Goal: Task Accomplishment & Management: Use online tool/utility

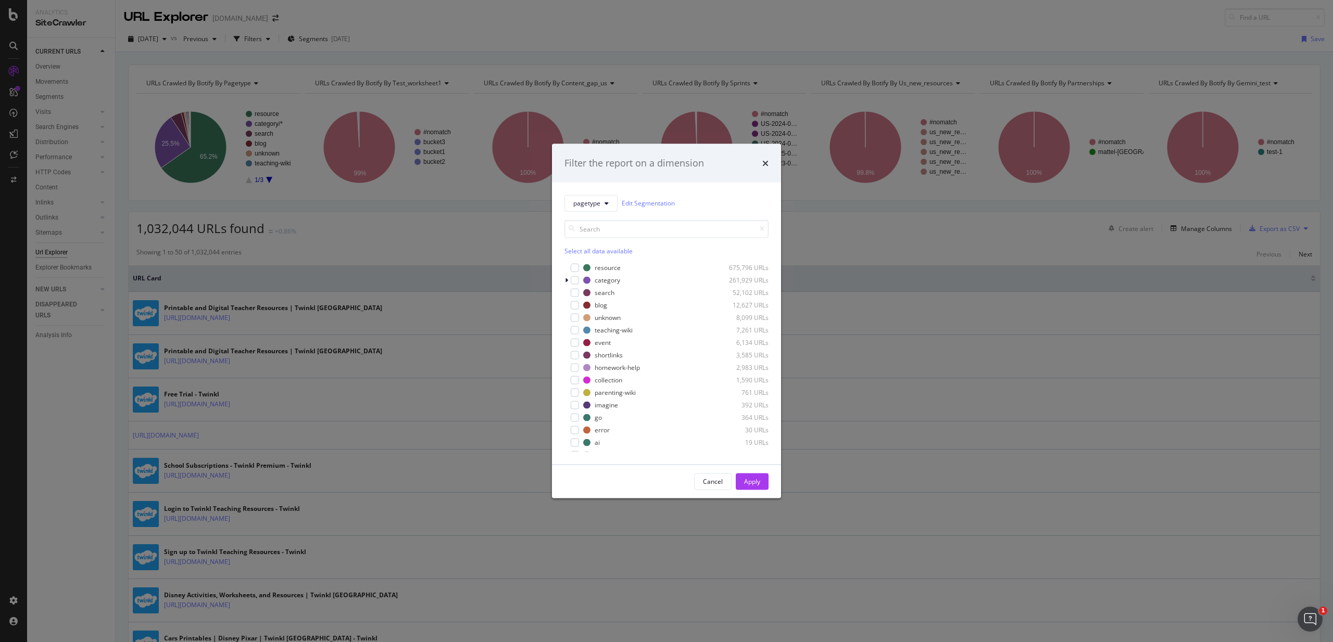
scroll to position [33, 0]
click at [716, 486] on div "Cancel" at bounding box center [713, 481] width 20 height 9
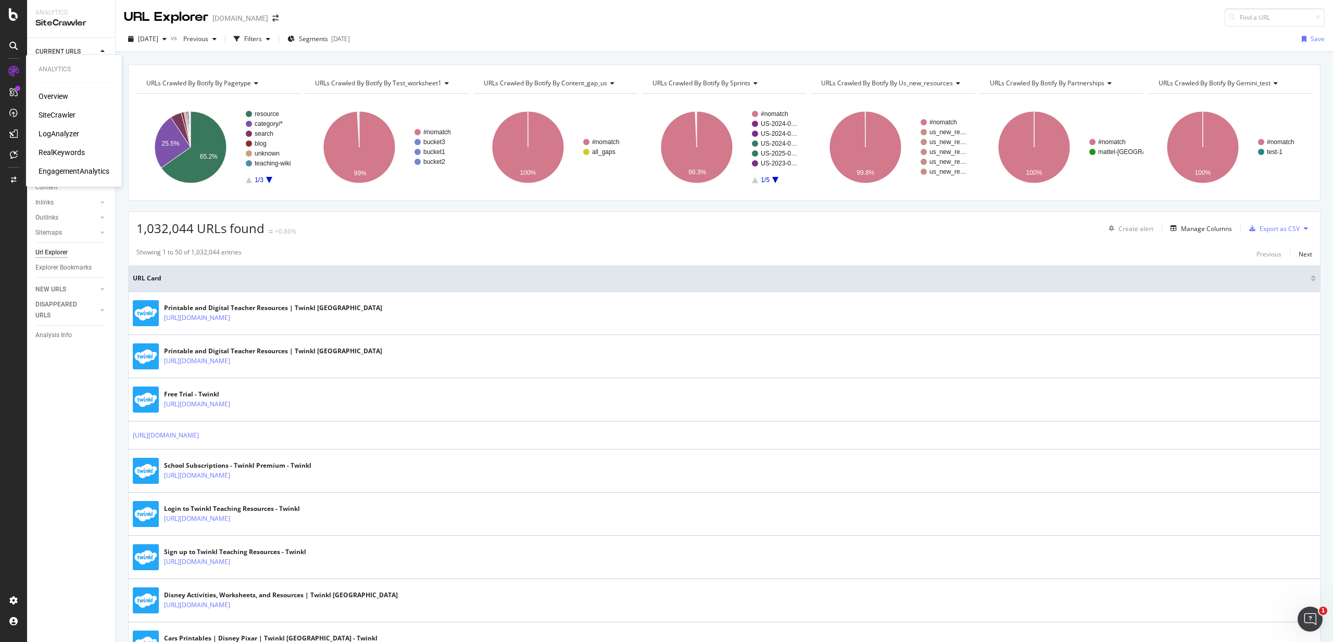
click at [70, 154] on div "RealKeywords" at bounding box center [62, 152] width 46 height 10
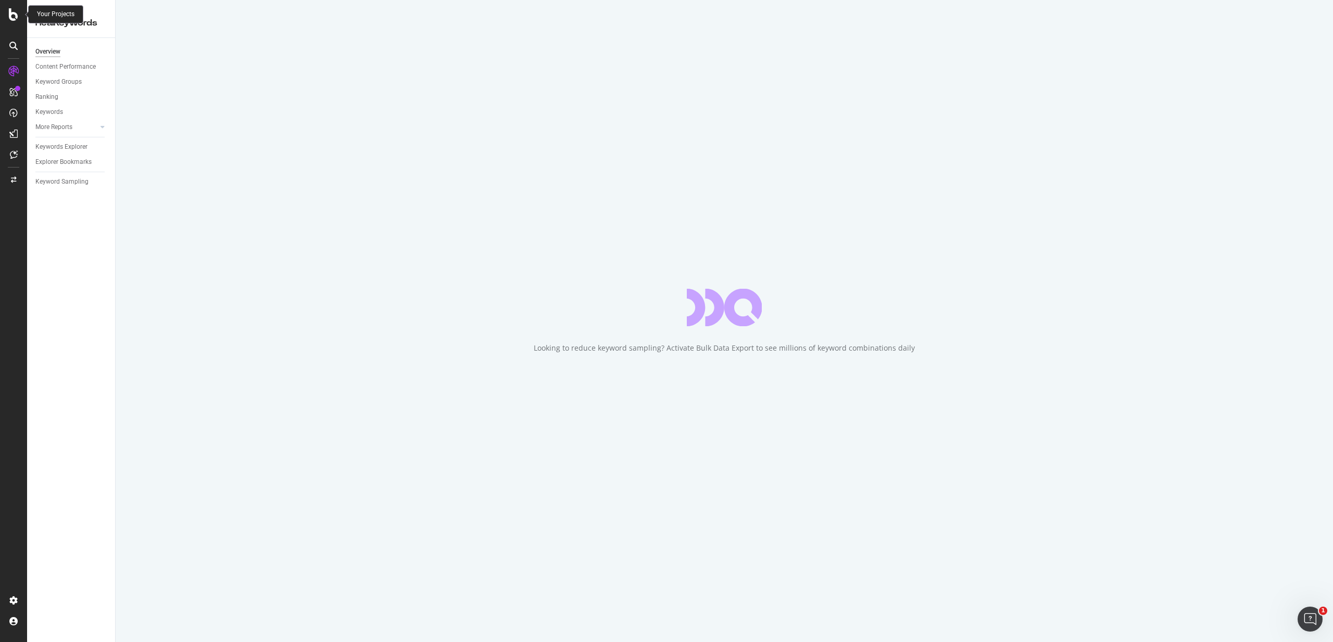
click at [15, 15] on icon at bounding box center [13, 14] width 9 height 12
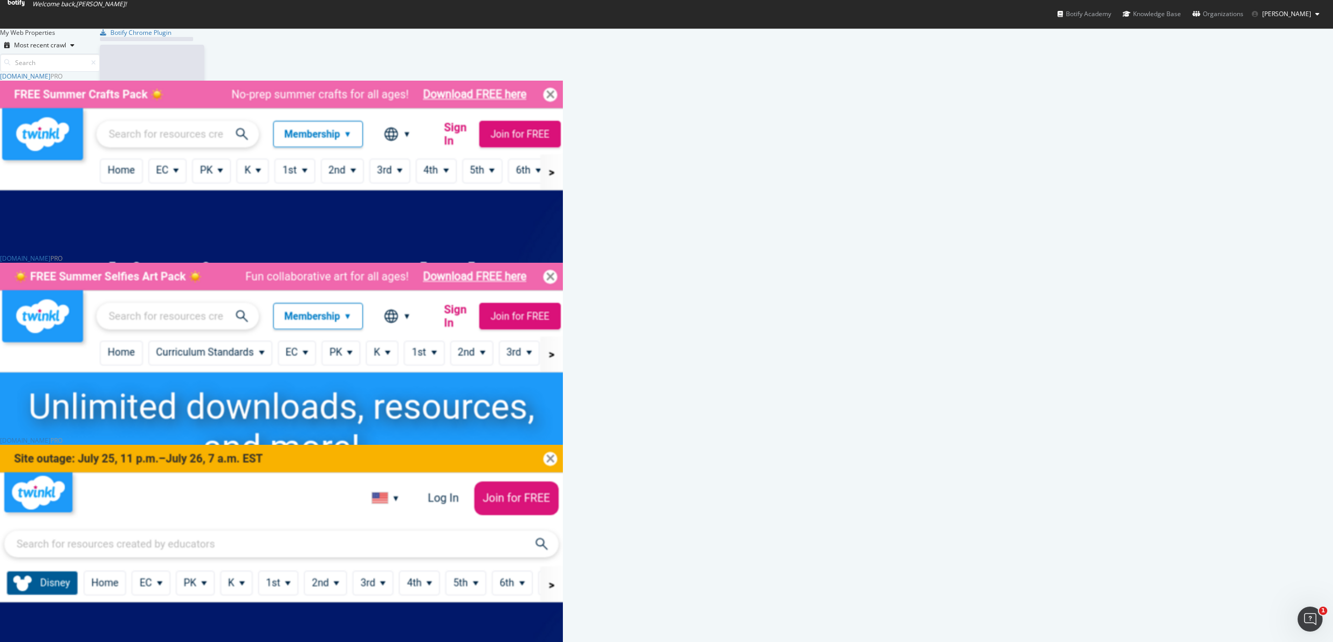
scroll to position [642, 1333]
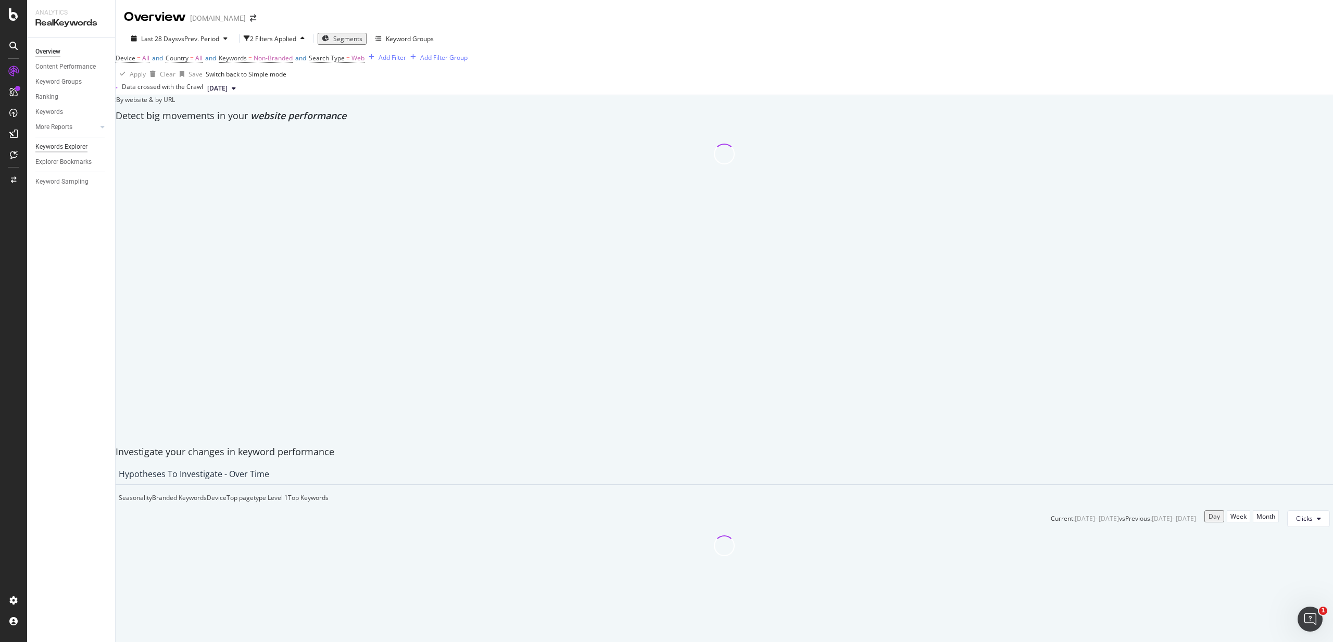
click at [70, 150] on div "Keywords Explorer" at bounding box center [61, 147] width 52 height 11
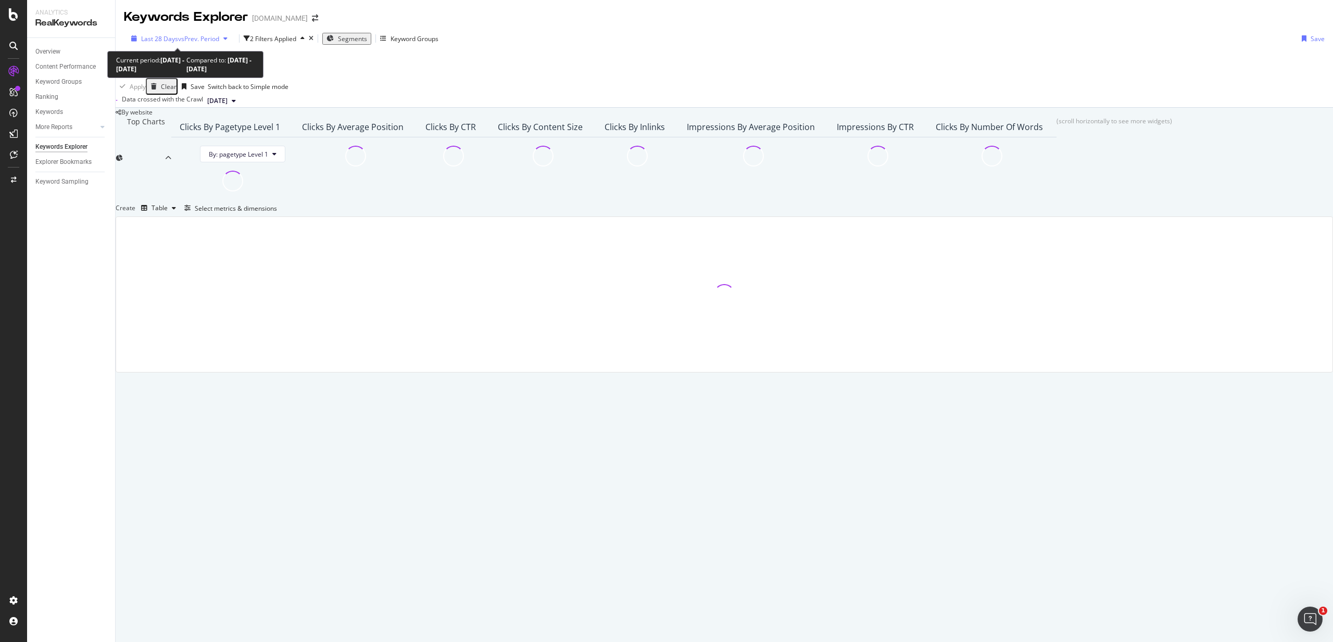
click at [158, 40] on span "Last 28 Days" at bounding box center [159, 38] width 37 height 9
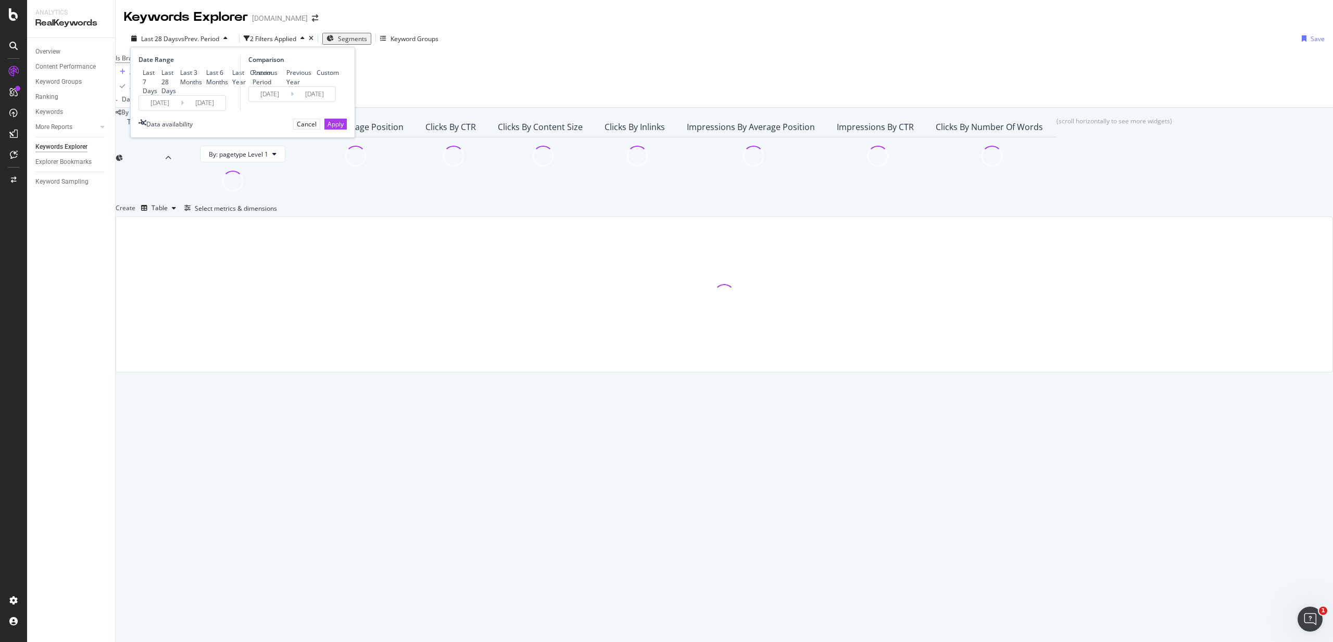
click at [157, 73] on div "Last 7 Days" at bounding box center [150, 81] width 15 height 27
type input "[DATE]"
click at [329, 129] on div "Apply" at bounding box center [335, 124] width 16 height 9
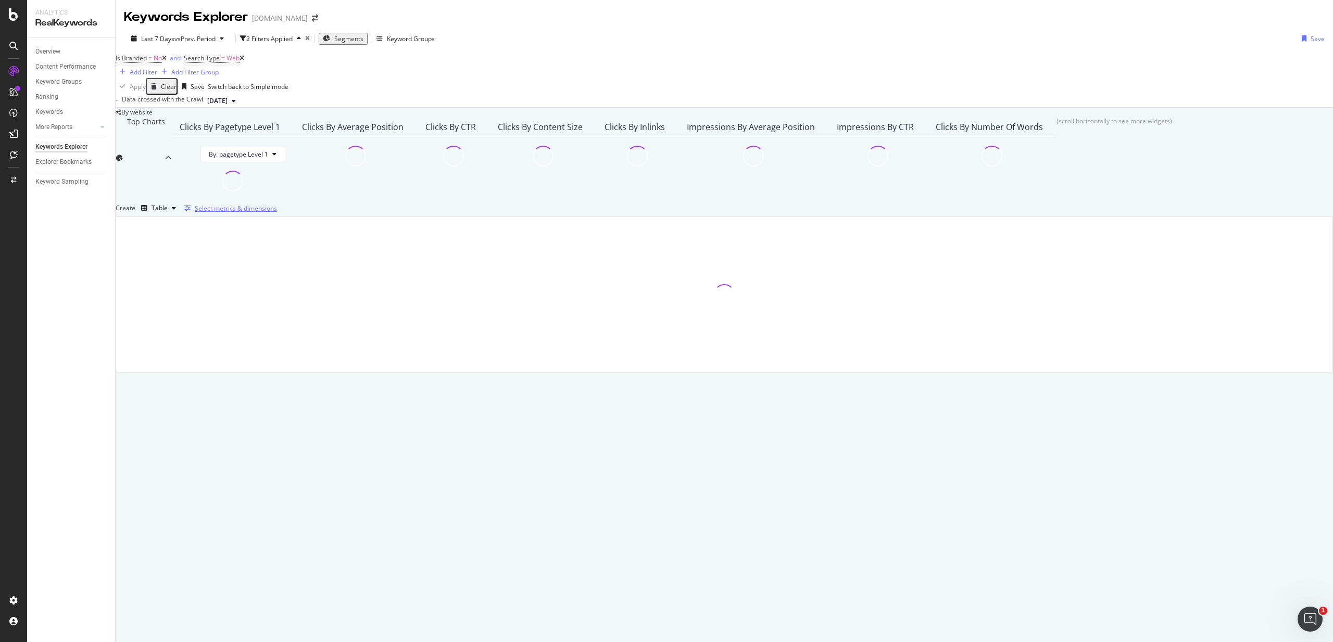
click at [277, 213] on div "Select metrics & dimensions" at bounding box center [236, 208] width 82 height 9
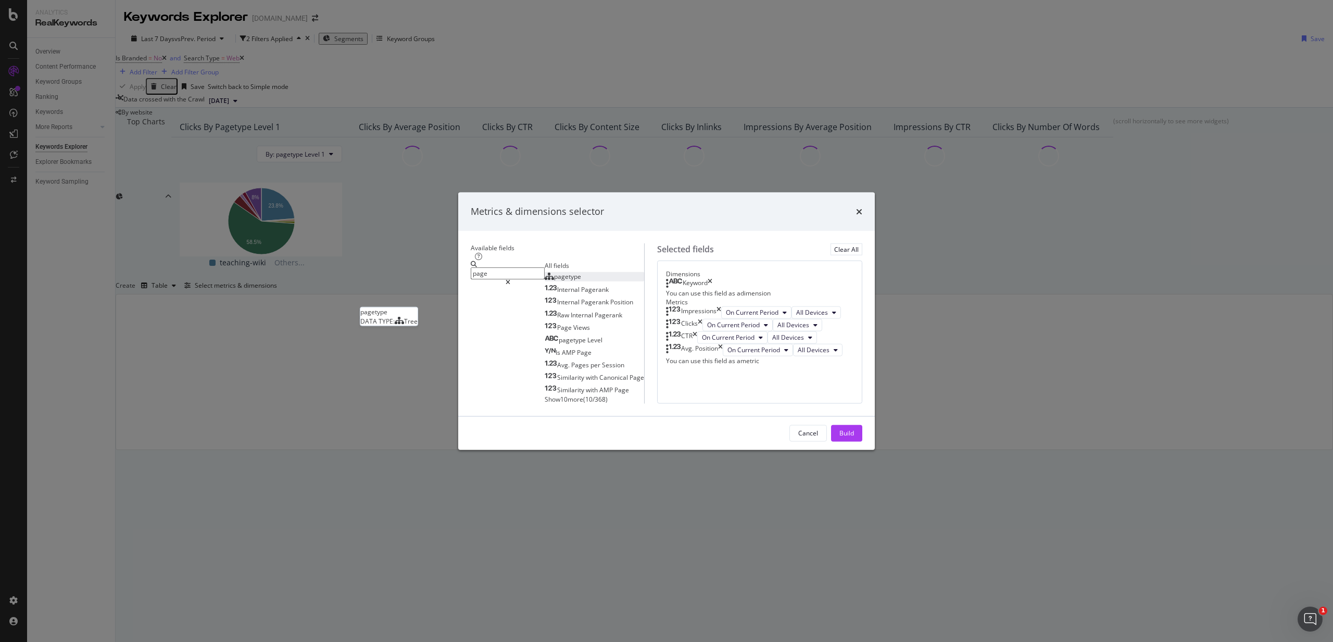
type input "page"
click at [544, 272] on div "pagetype" at bounding box center [562, 276] width 36 height 9
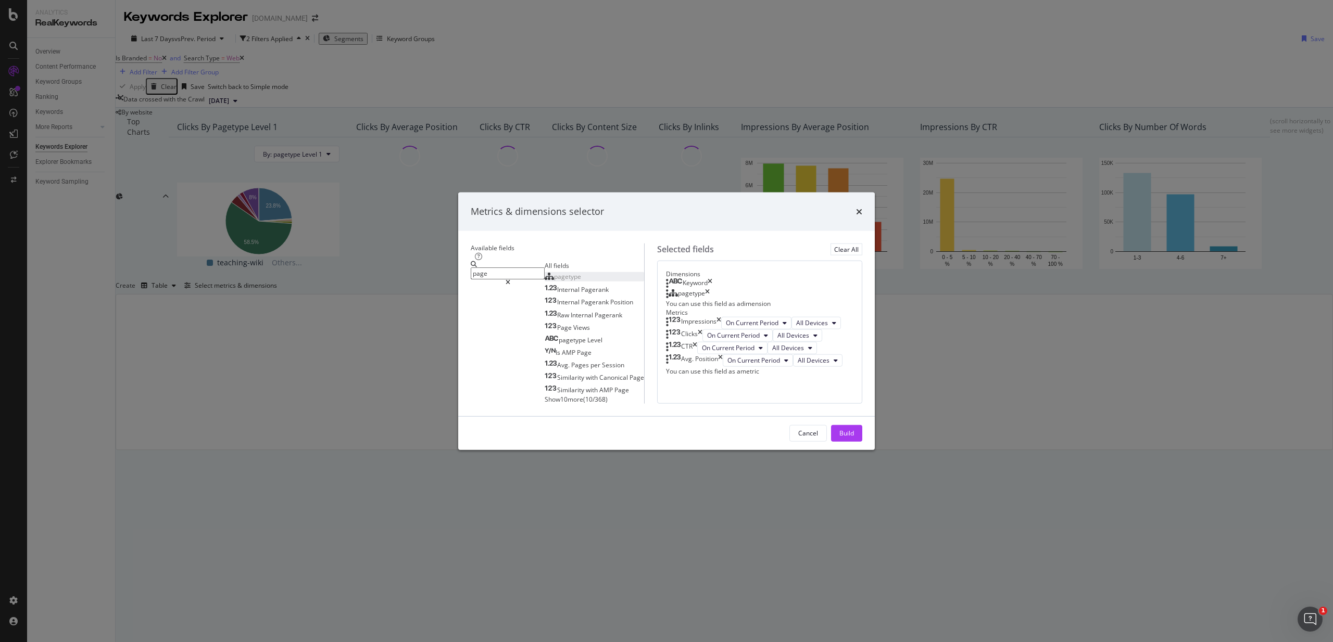
click at [712, 278] on icon "times" at bounding box center [709, 283] width 5 height 10
click at [854, 438] on div "Build" at bounding box center [846, 433] width 15 height 9
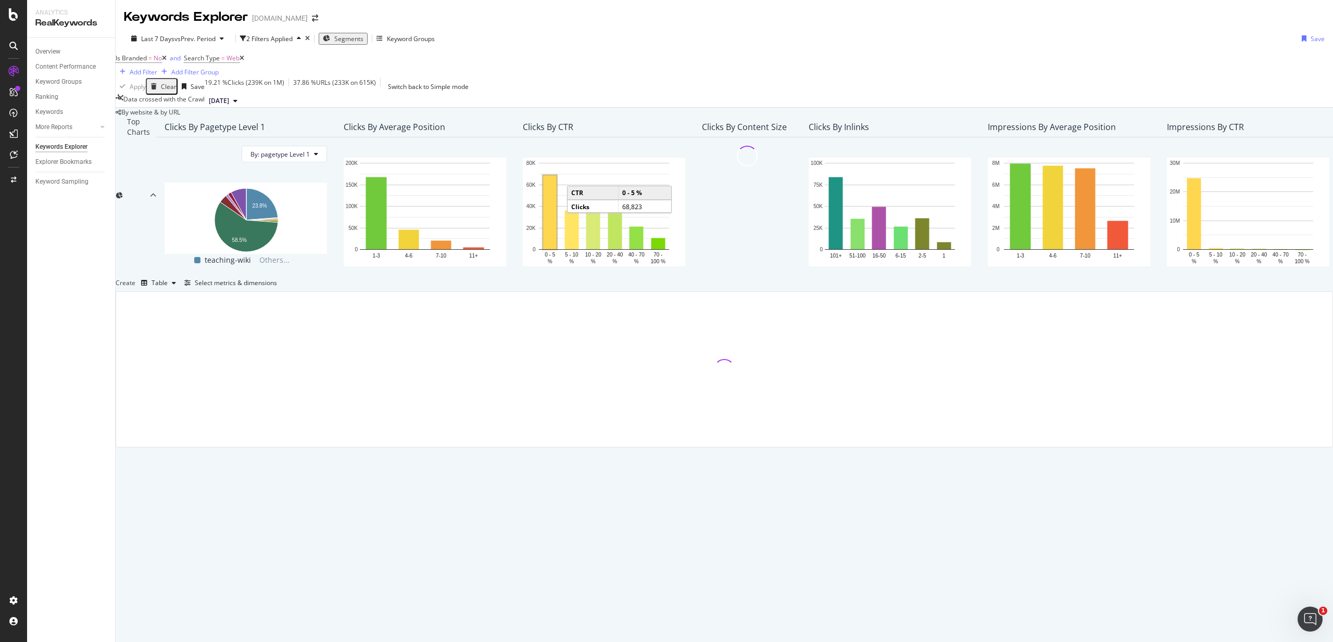
click at [167, 61] on icon at bounding box center [164, 58] width 5 height 6
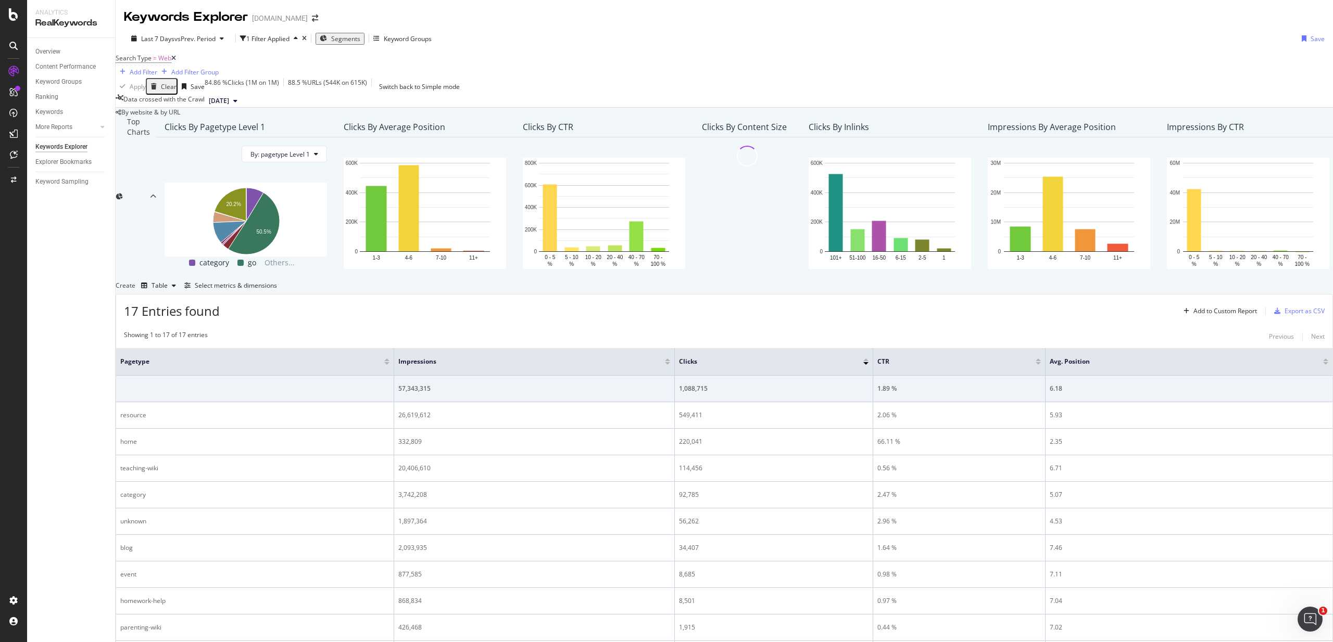
click at [338, 34] on div "Segments" at bounding box center [340, 38] width 41 height 9
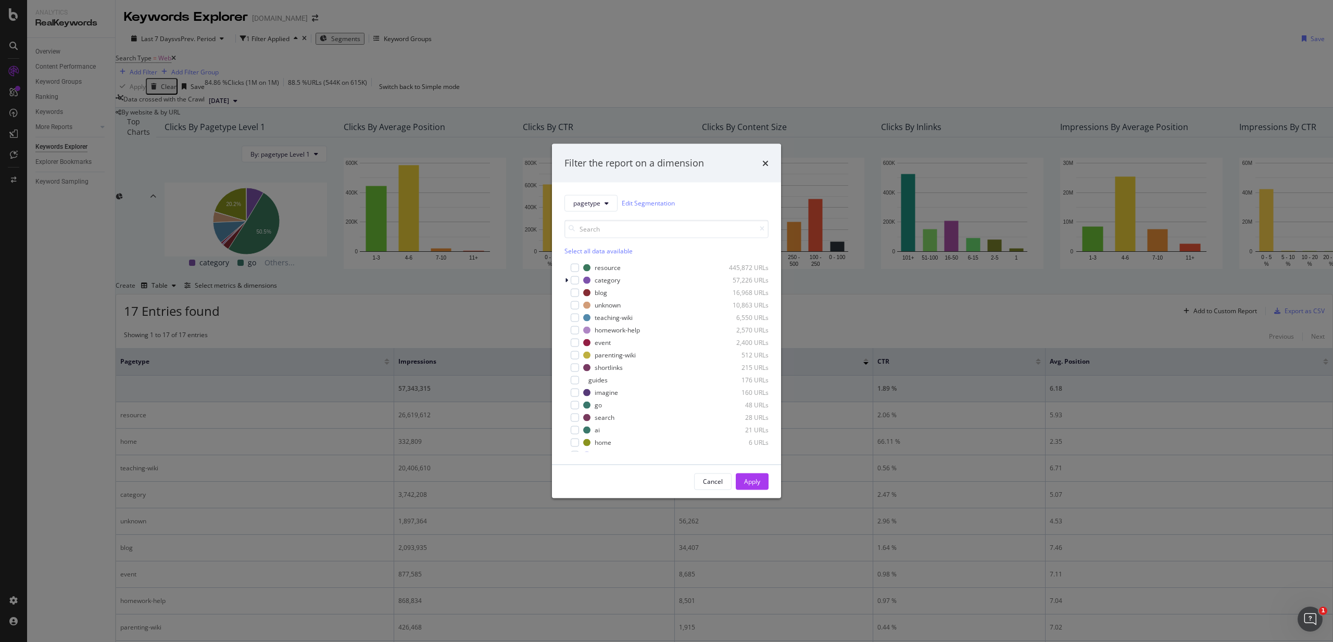
click at [855, 120] on div "Filter the report on a dimension pagetype Edit Segmentation Select all data ava…" at bounding box center [666, 321] width 1333 height 642
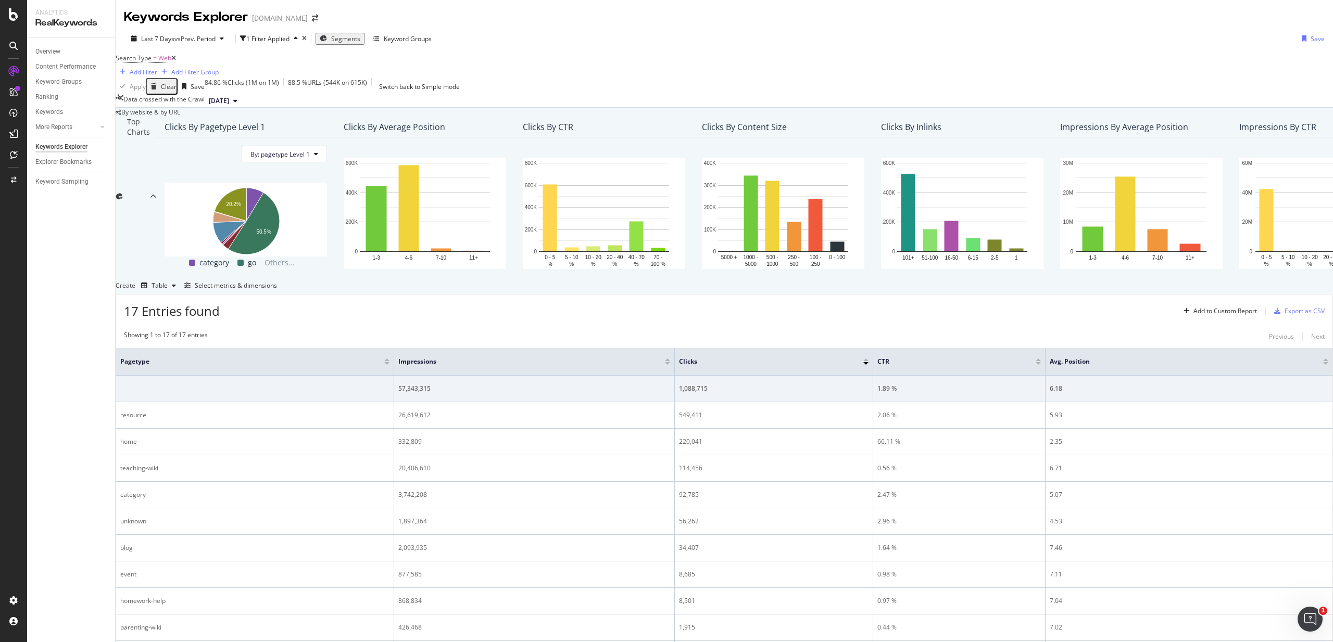
click at [347, 37] on span "Segments" at bounding box center [345, 38] width 29 height 9
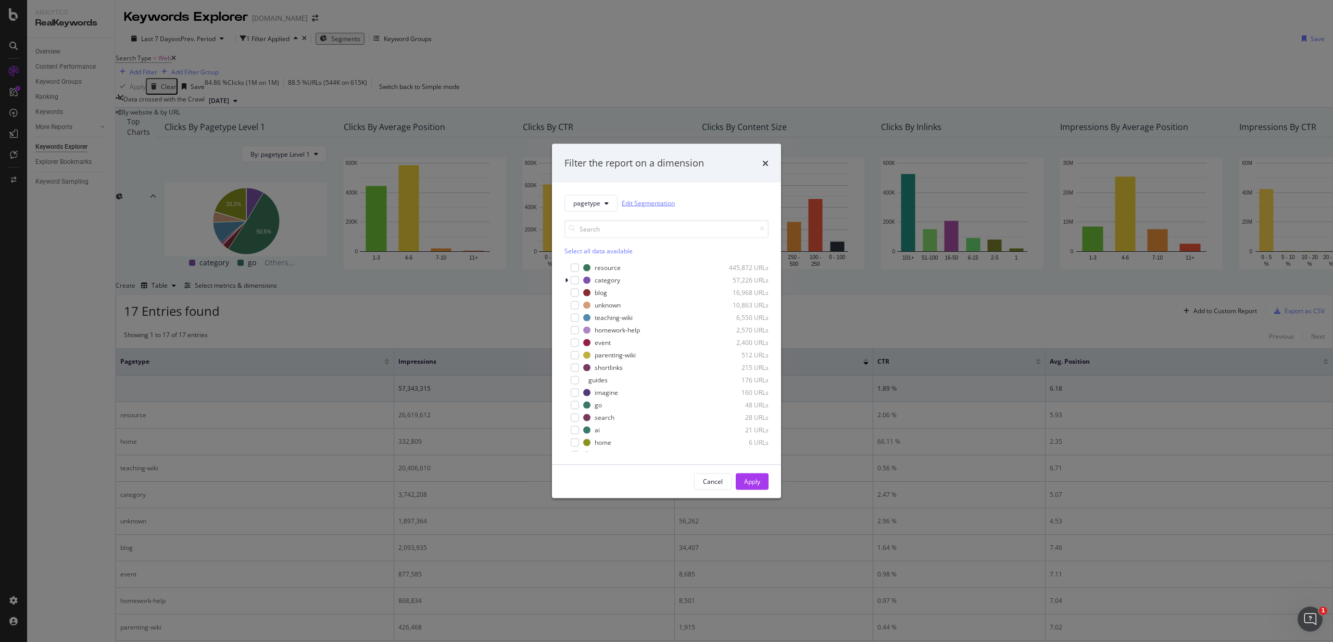
click at [658, 200] on link "Edit Segmentation" at bounding box center [648, 203] width 53 height 11
click at [766, 166] on icon "times" at bounding box center [765, 163] width 6 height 8
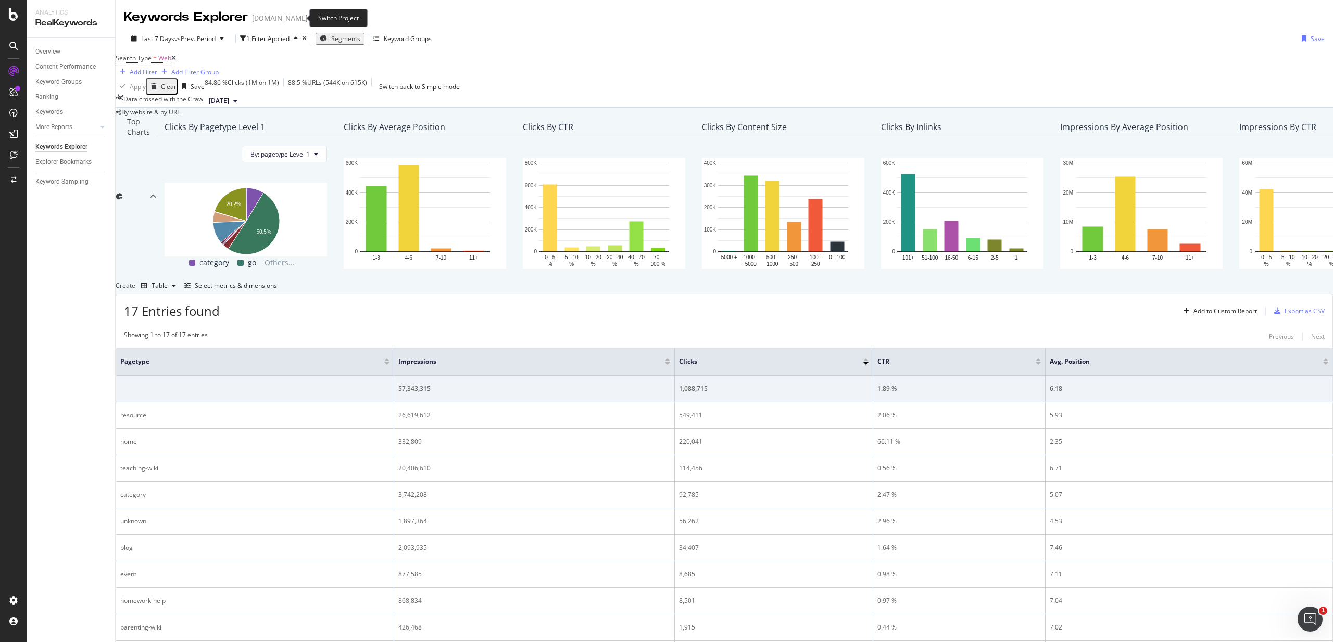
click at [312, 16] on icon "arrow-right-arrow-left" at bounding box center [315, 18] width 6 height 7
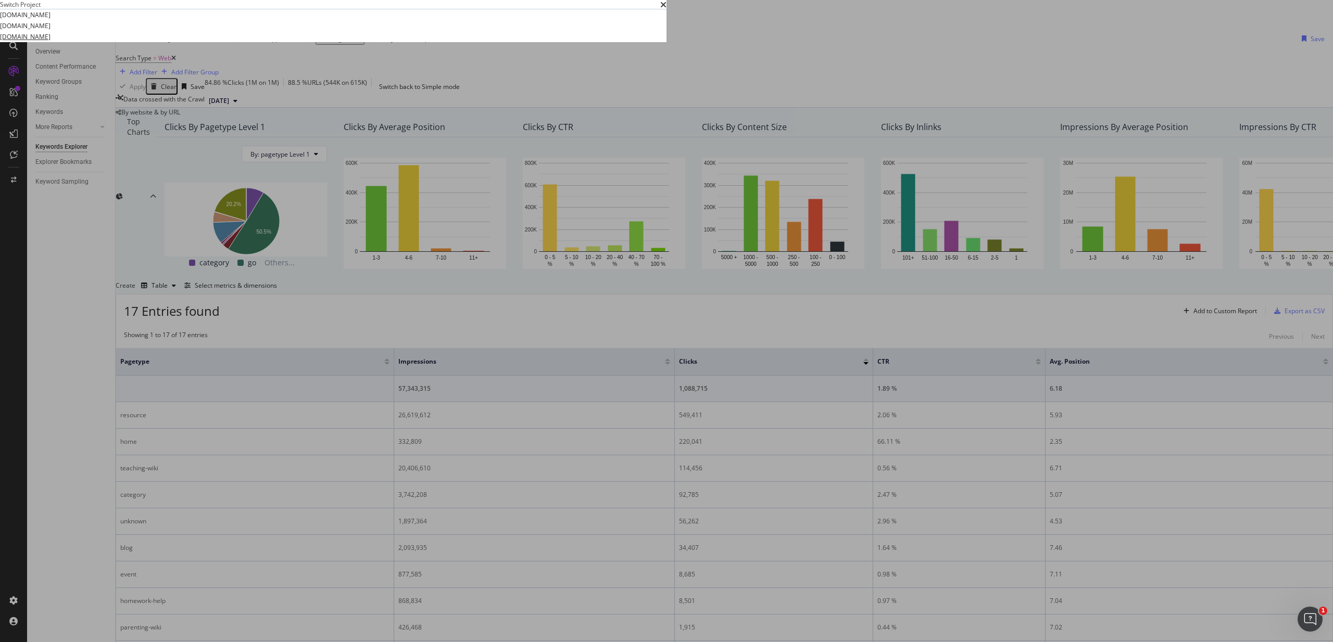
click at [50, 42] on link "[DOMAIN_NAME]" at bounding box center [25, 36] width 50 height 11
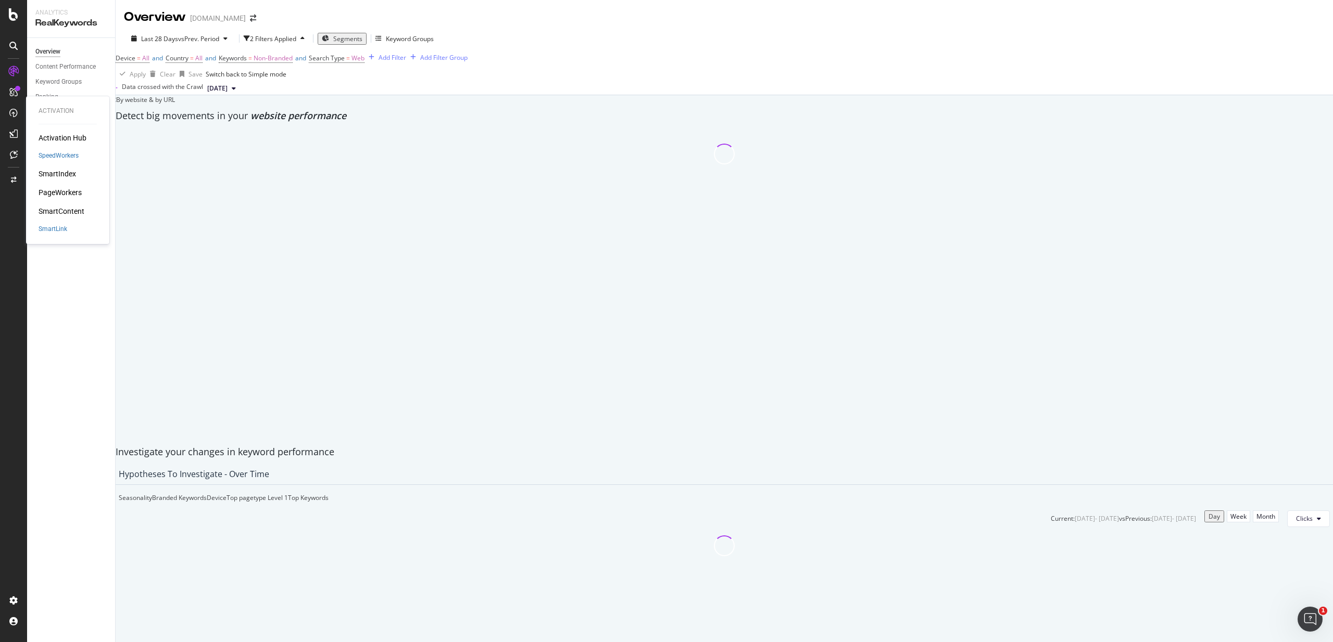
click at [72, 195] on div "PageWorkers" at bounding box center [60, 192] width 43 height 10
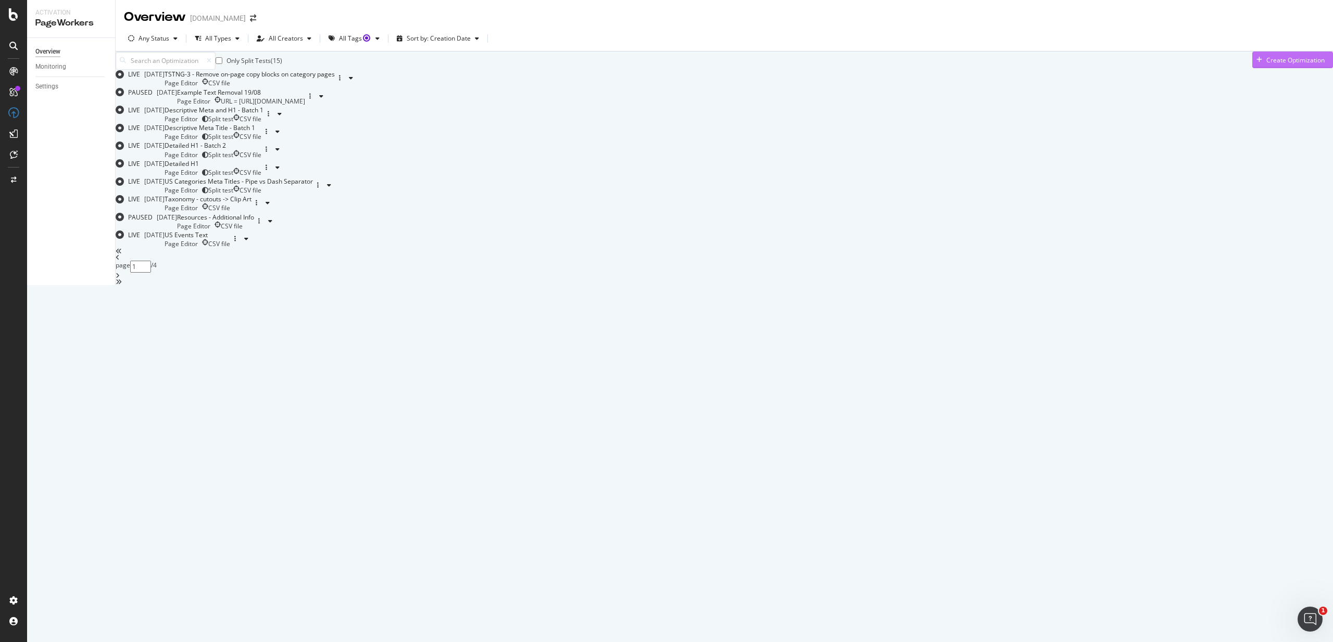
click at [1276, 67] on div "Create Optimization" at bounding box center [1288, 60] width 72 height 16
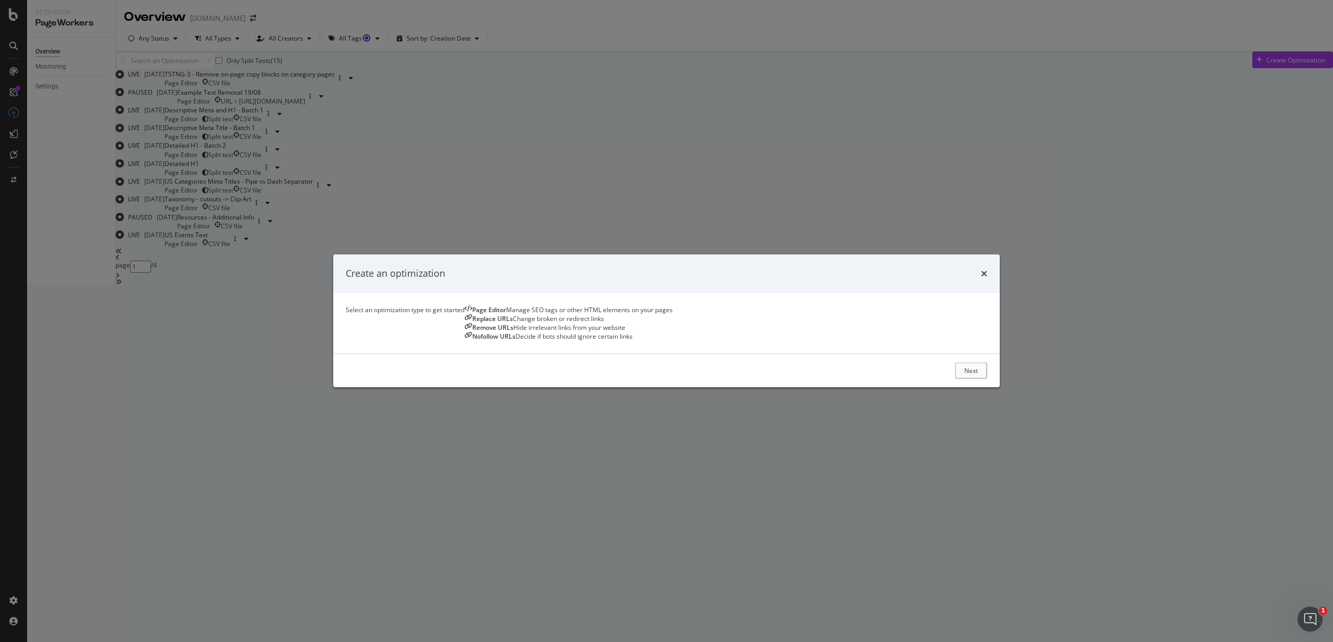
click at [513, 328] on div "Remove URLs" at bounding box center [492, 327] width 41 height 9
click at [965, 375] on div "Next" at bounding box center [972, 370] width 14 height 9
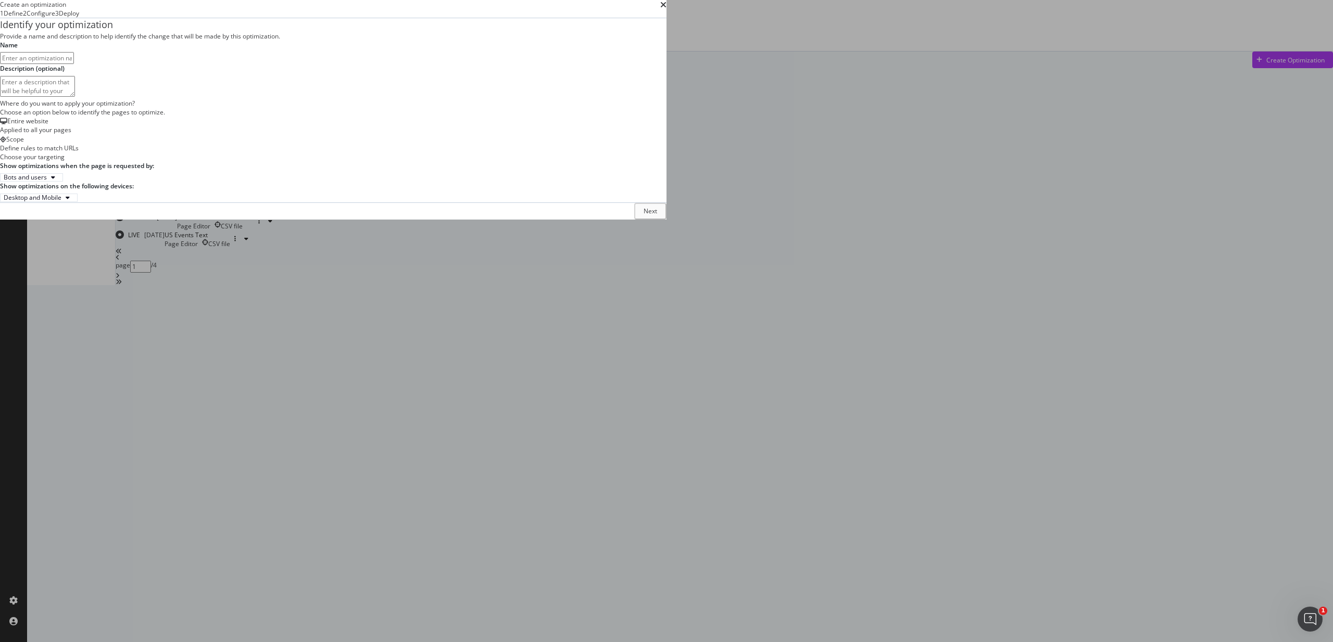
click at [509, 153] on div "Scope Define rules to match URLs" at bounding box center [333, 144] width 666 height 18
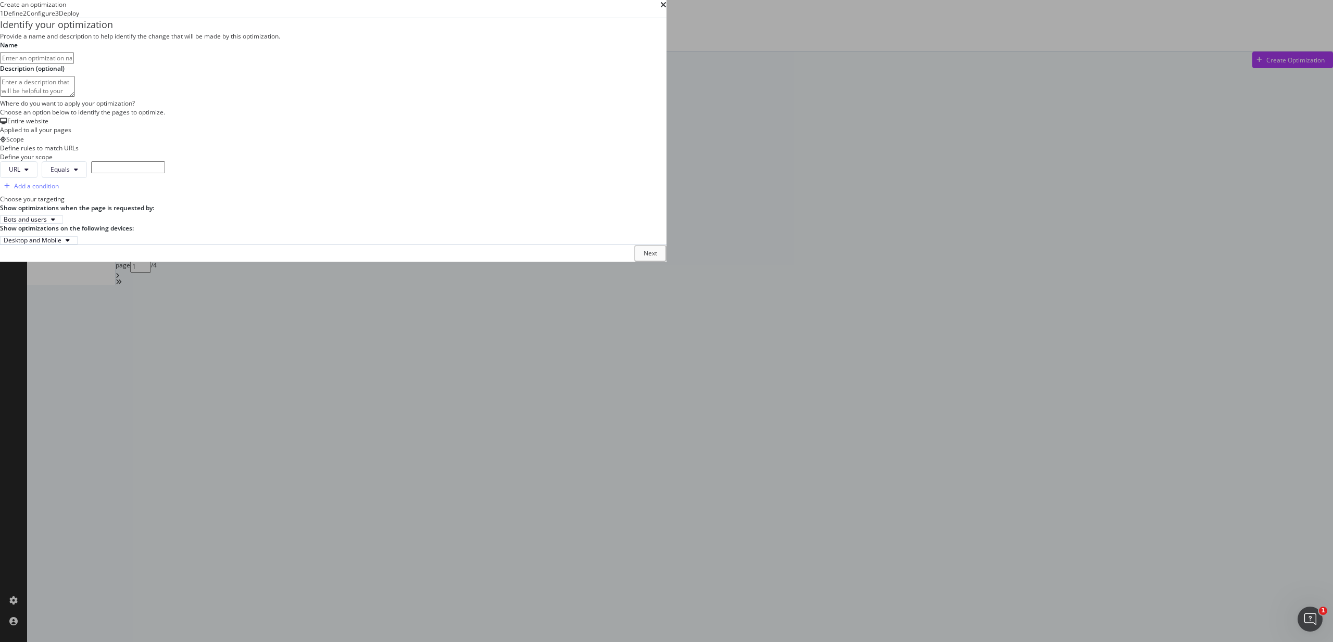
click at [165, 173] on input "modal" at bounding box center [128, 167] width 74 height 12
paste input "[URL][DOMAIN_NAME]"
type input "[URL][DOMAIN_NAME]"
click at [37, 178] on button "URL" at bounding box center [18, 169] width 37 height 17
click at [645, 245] on div "Provide a name and description to help identify the change that will be made by…" at bounding box center [333, 138] width 666 height 213
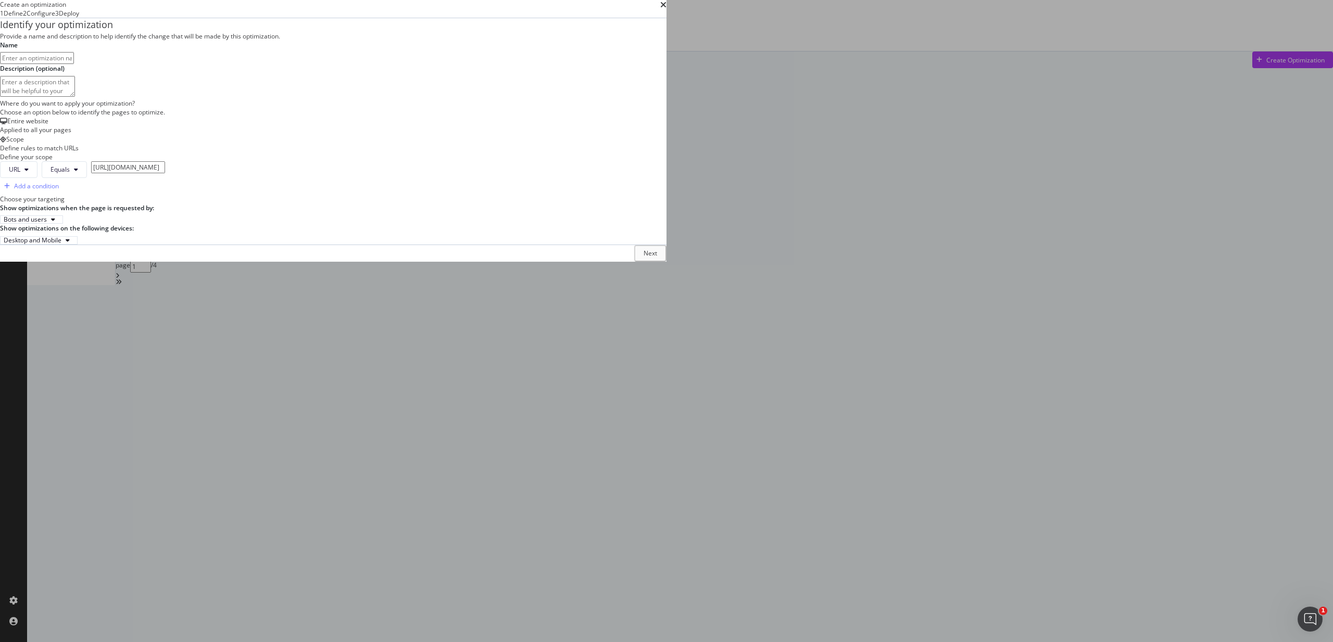
click at [485, 149] on div "Provide a name and description to help identify the change that will be made by…" at bounding box center [333, 138] width 666 height 213
click at [74, 64] on input "modal" at bounding box center [37, 58] width 74 height 12
click at [74, 64] on input "Rem" at bounding box center [37, 58] width 74 height 12
type input "Removal Test"
click at [658, 258] on div "Next" at bounding box center [651, 253] width 14 height 9
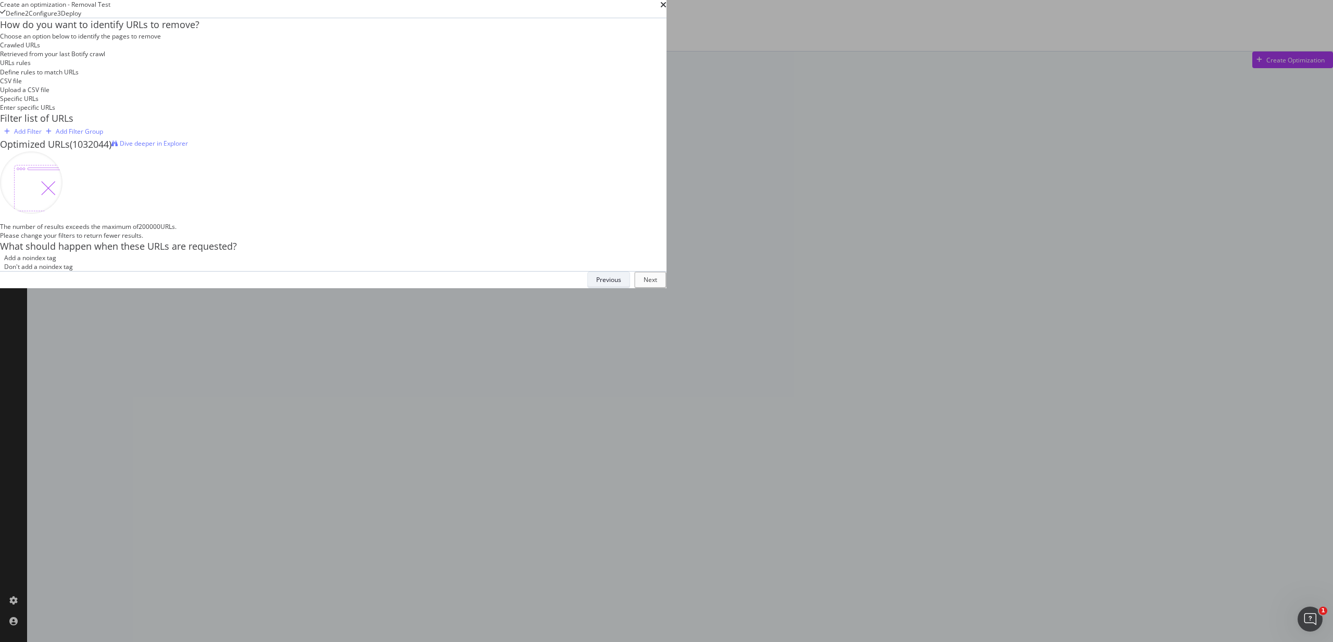
click at [621, 284] on div "Previous" at bounding box center [608, 279] width 25 height 9
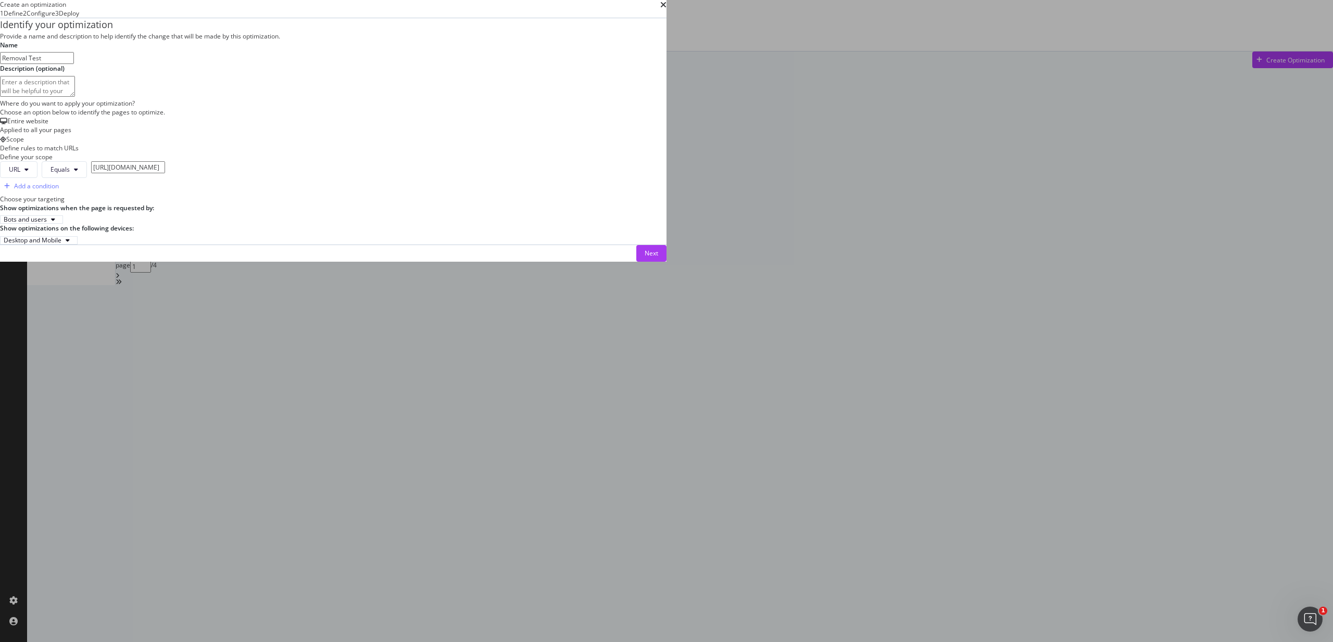
click at [430, 134] on div "Entire website Applied to all your pages" at bounding box center [333, 126] width 666 height 18
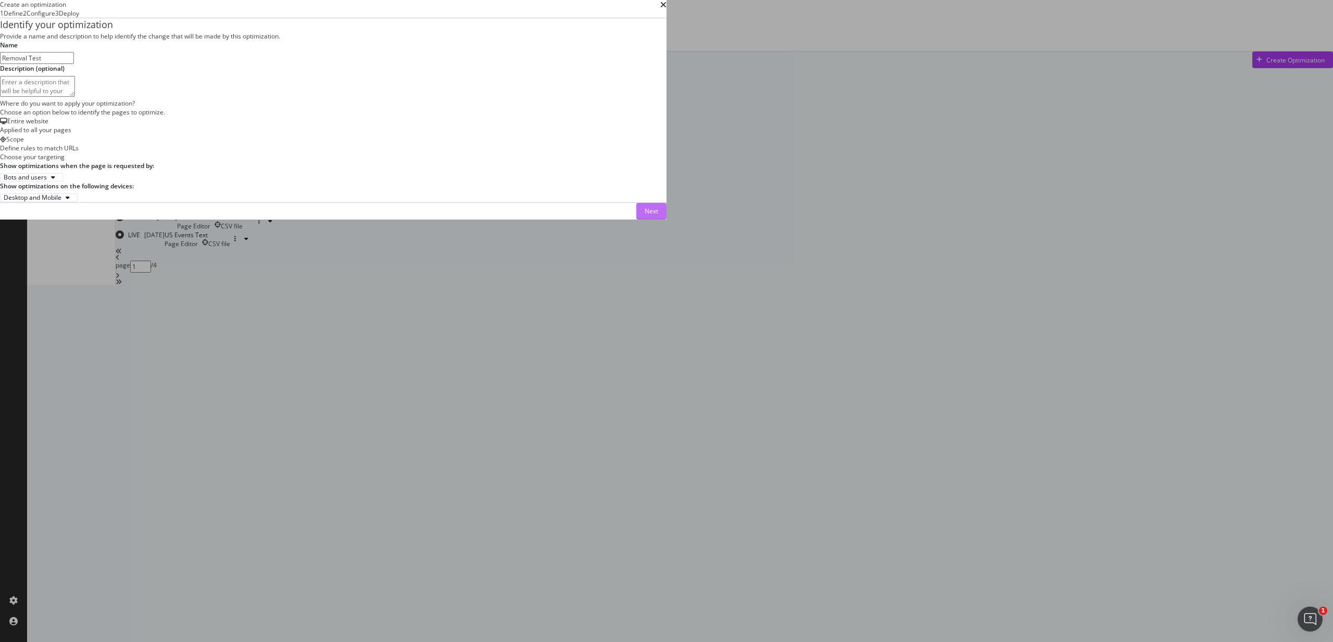
click at [658, 216] on div "Next" at bounding box center [651, 211] width 14 height 9
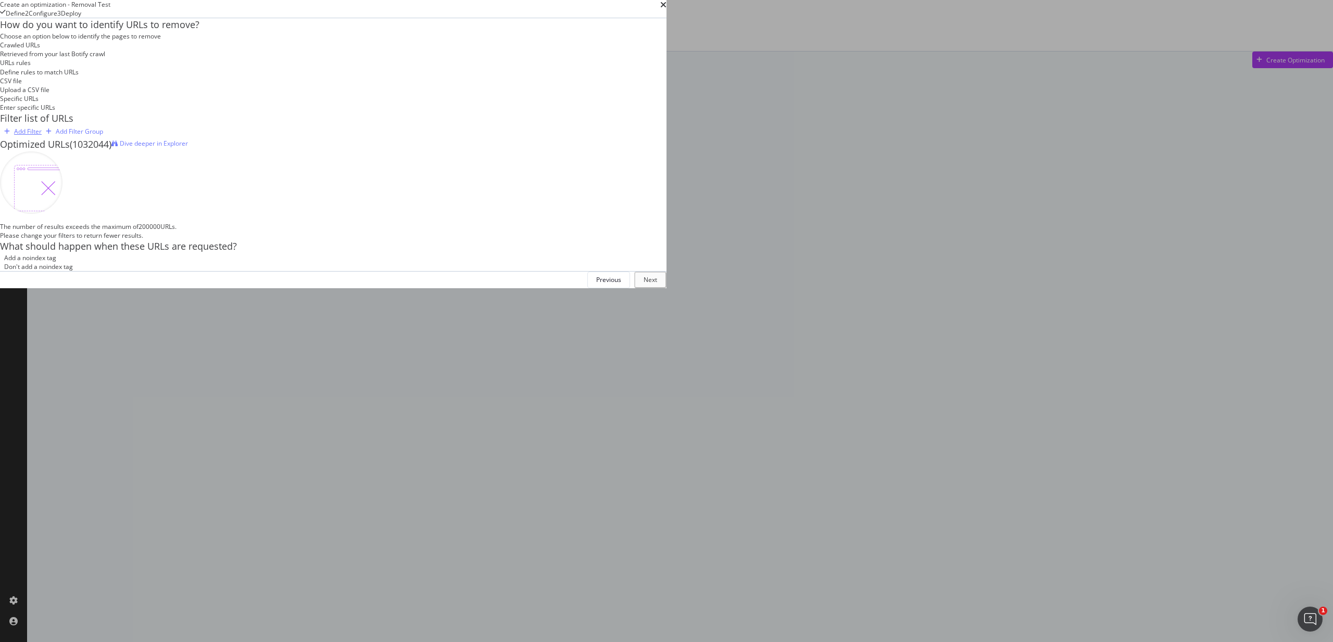
click at [42, 136] on div "Add Filter" at bounding box center [28, 131] width 28 height 9
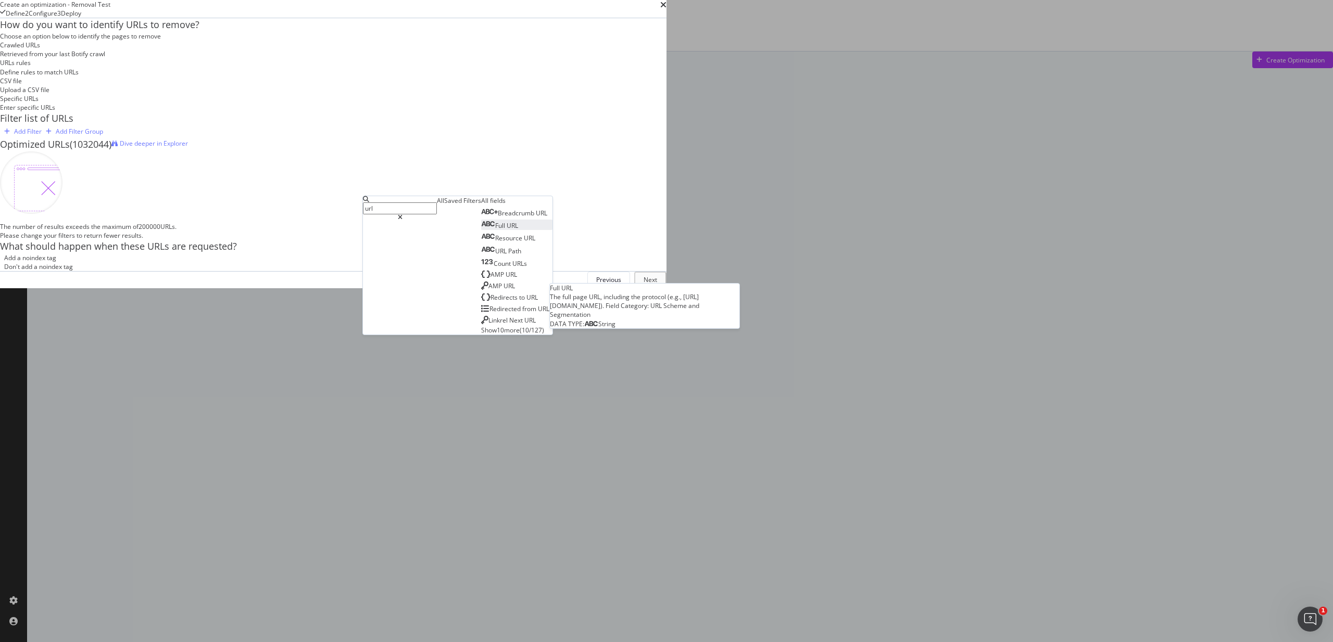
type input "url"
click at [481, 230] on div "Full URL" at bounding box center [499, 225] width 37 height 9
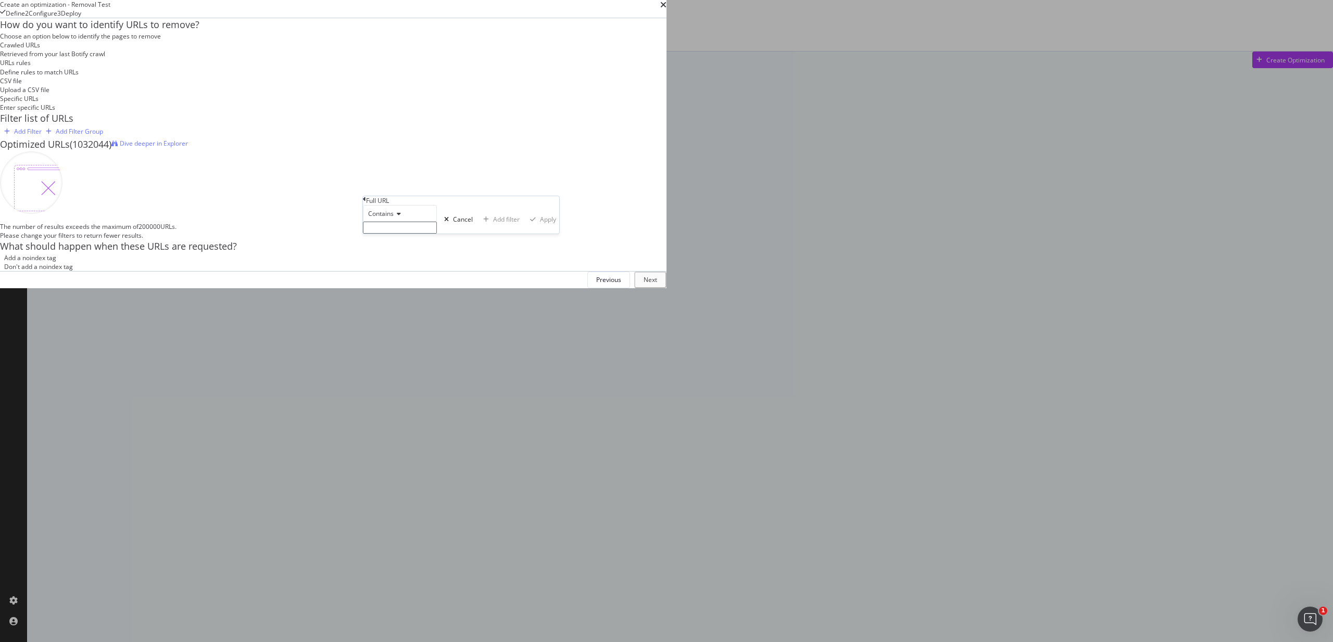
click at [397, 222] on div "Contains" at bounding box center [400, 213] width 74 height 17
click at [400, 233] on div "Equal to" at bounding box center [399, 227] width 73 height 11
click at [400, 234] on input "modal" at bounding box center [400, 228] width 74 height 12
paste input "[URL][DOMAIN_NAME]"
type input "[URL][DOMAIN_NAME]"
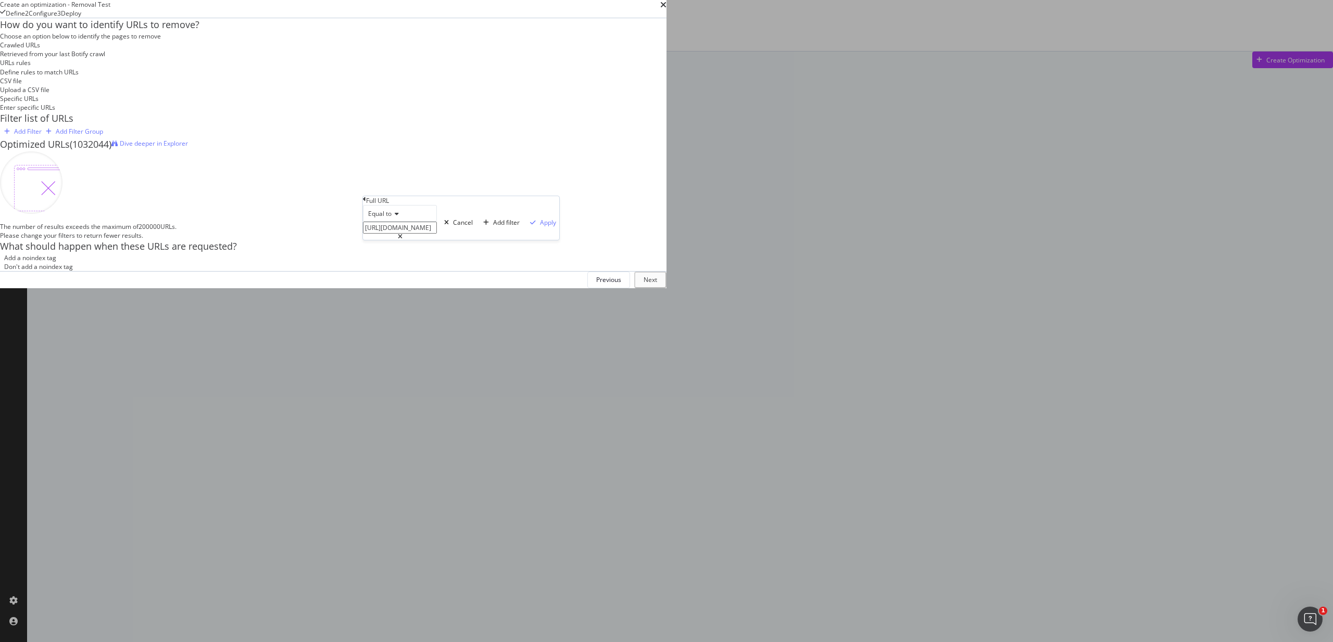
click at [486, 240] on div "Equal to [URL][DOMAIN_NAME] Cancel Add filter Apply" at bounding box center [461, 222] width 196 height 35
click at [540, 227] on div "Apply" at bounding box center [548, 222] width 16 height 9
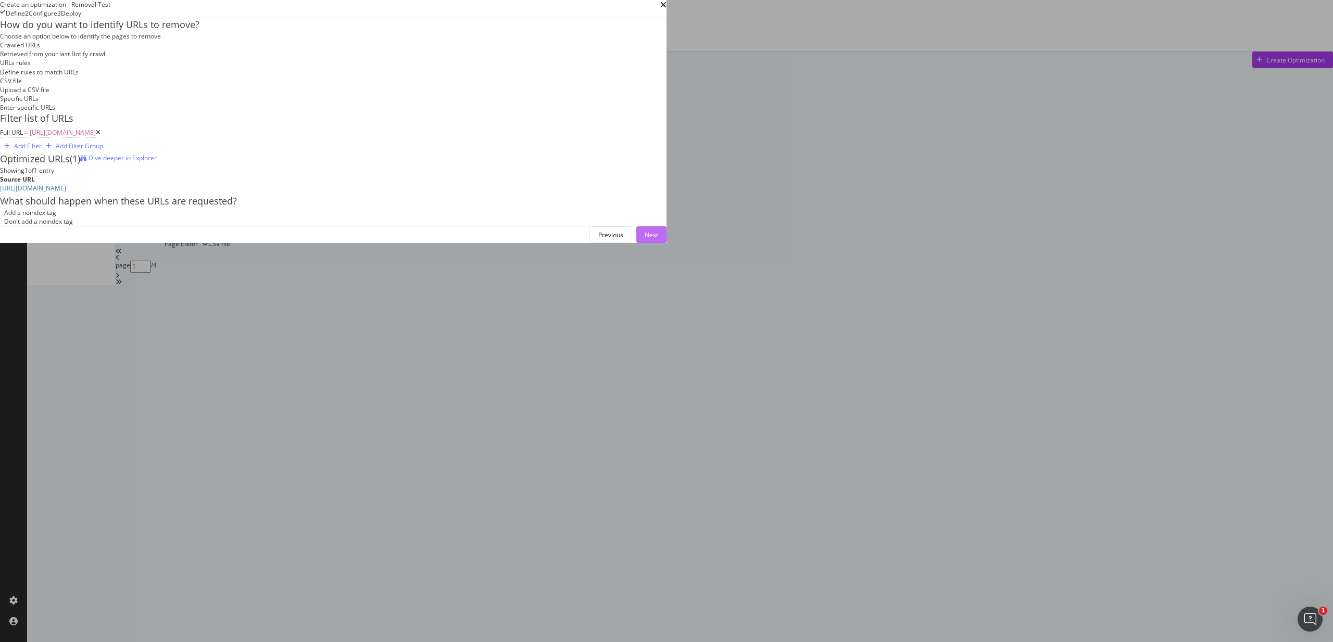
click at [658, 239] on div "Next" at bounding box center [651, 235] width 14 height 9
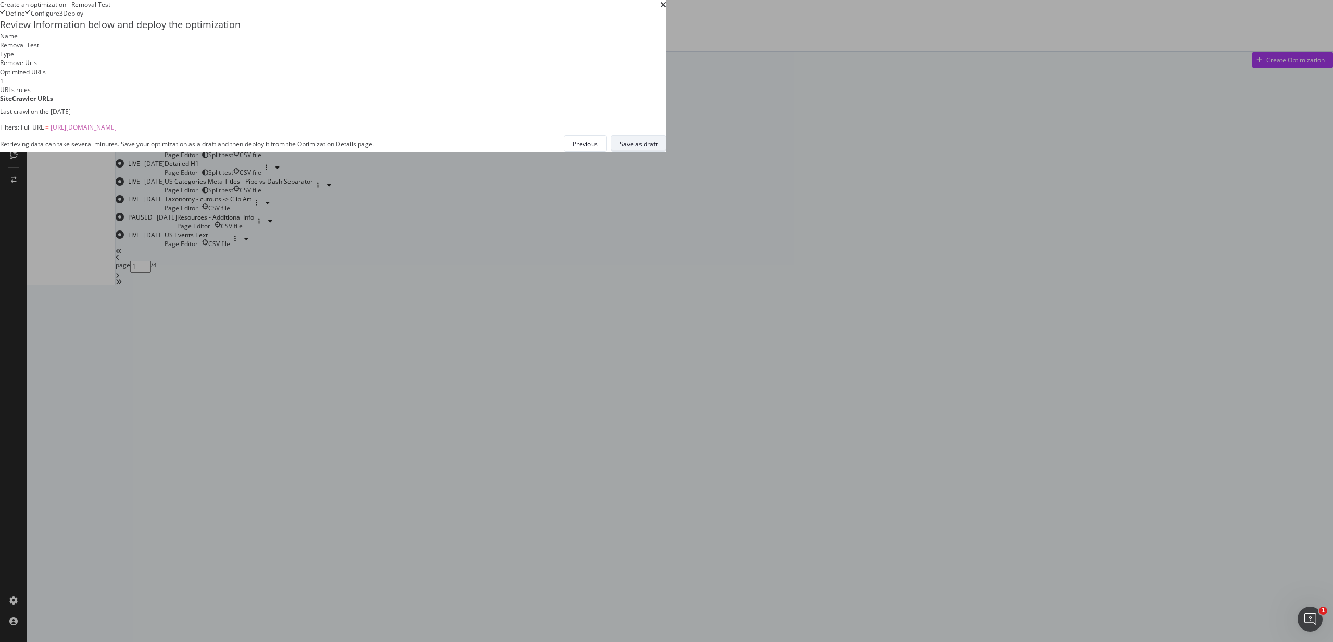
click at [657, 148] on div "Save as draft" at bounding box center [638, 144] width 38 height 9
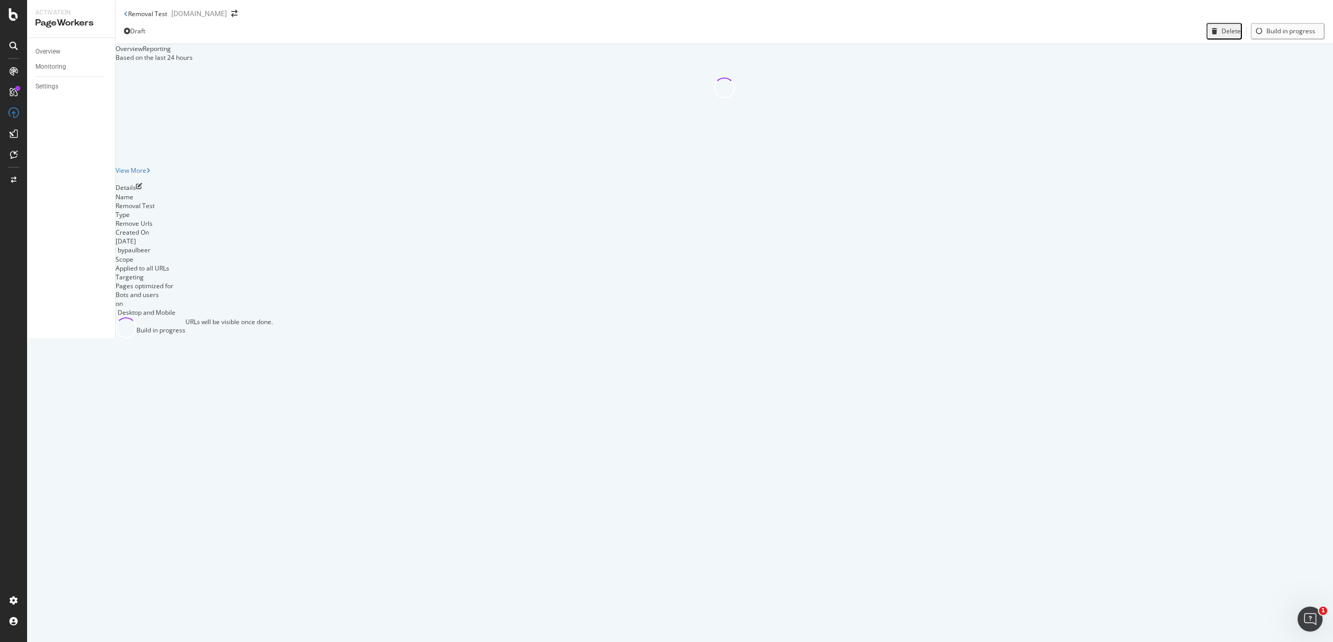
click at [5, 642] on icon "close toast" at bounding box center [2, 646] width 5 height 9
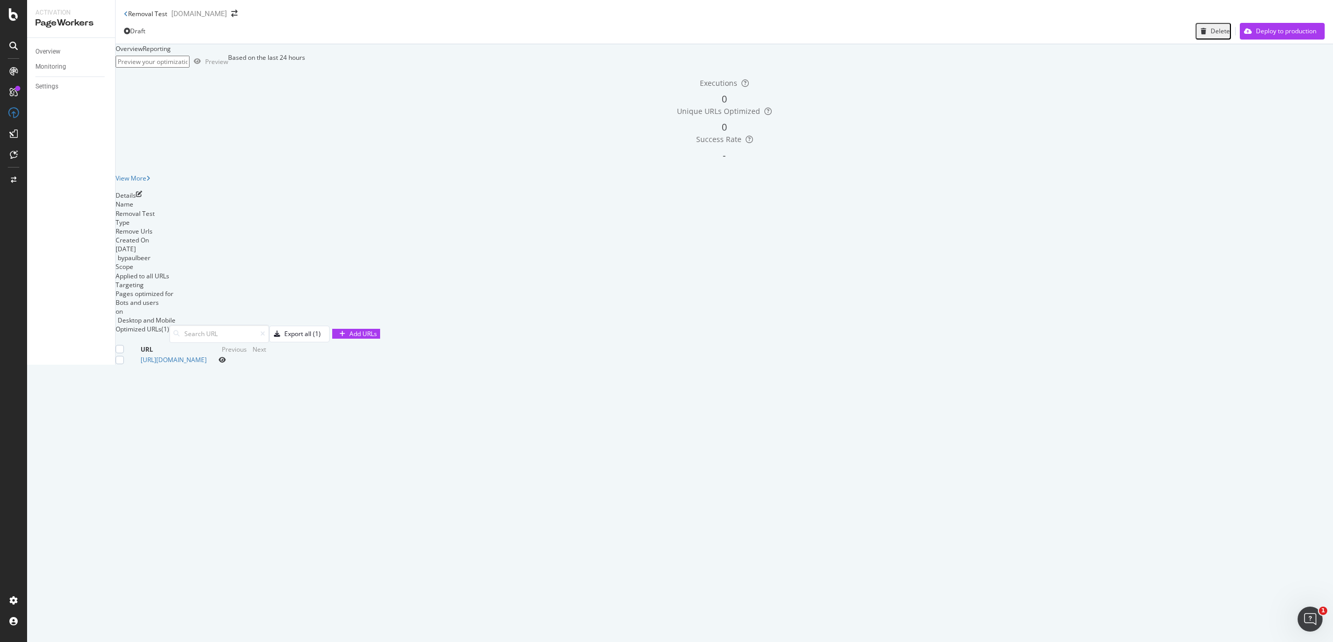
click at [226, 363] on icon "eye" at bounding box center [222, 360] width 7 height 6
click at [124, 15] on icon at bounding box center [126, 14] width 4 height 6
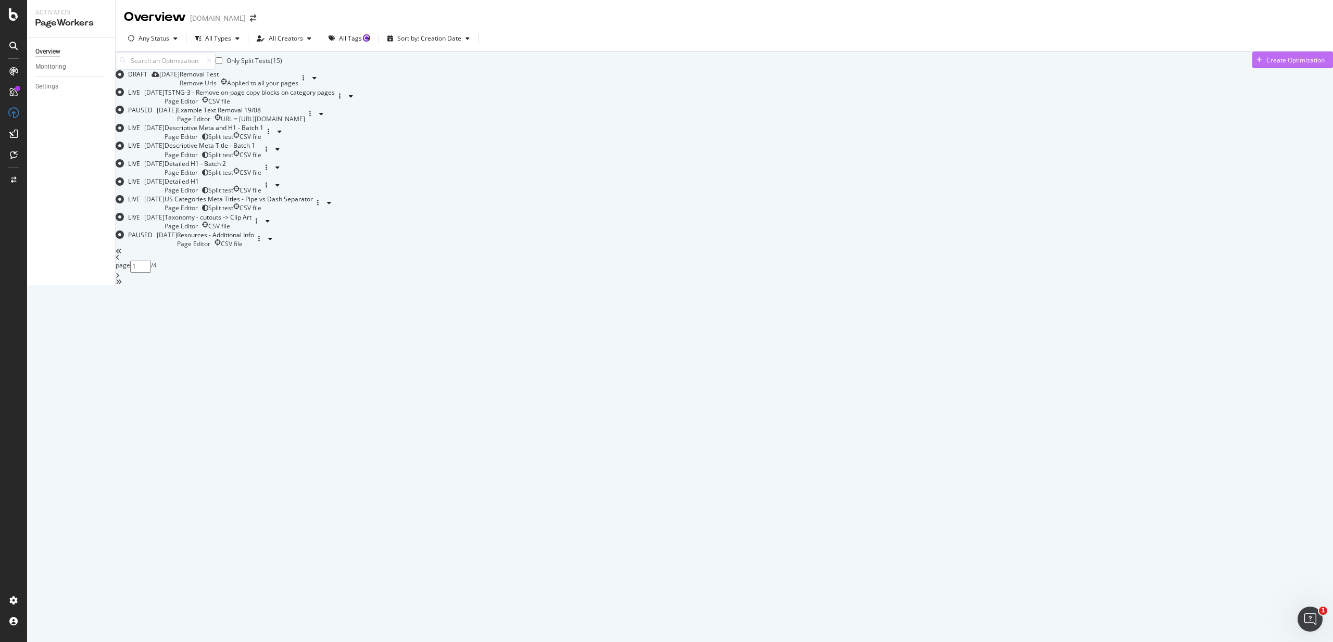
click at [1252, 66] on div "Create Optimization" at bounding box center [1288, 60] width 72 height 16
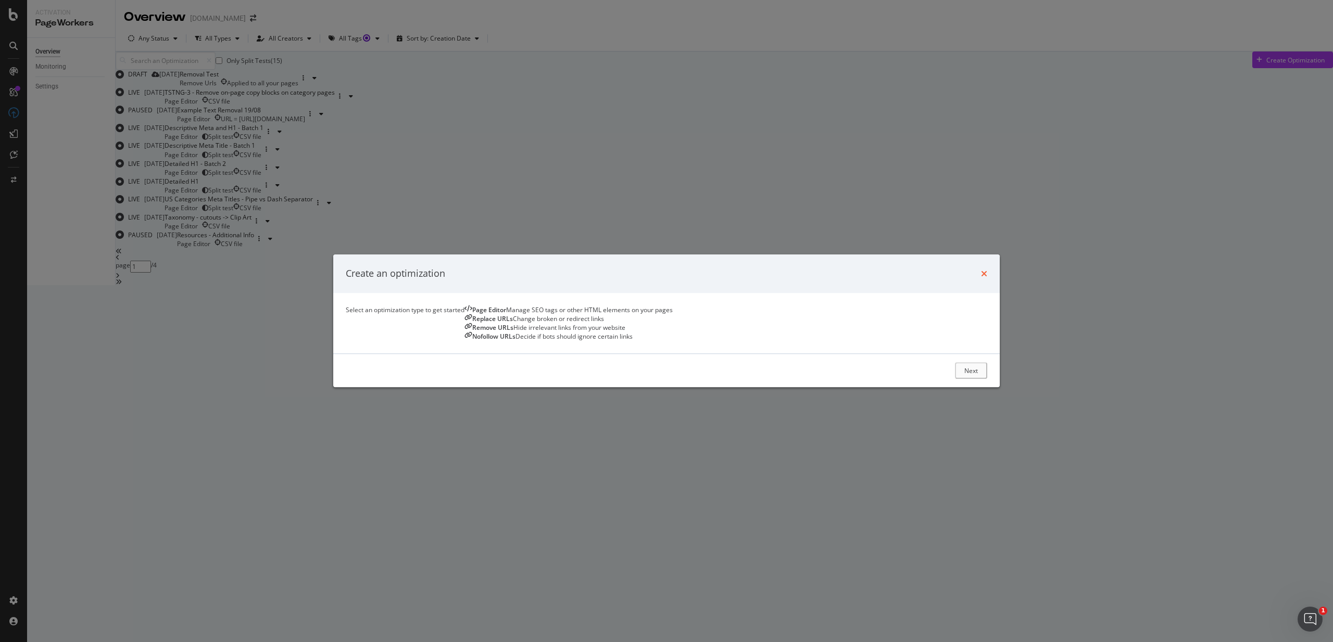
click at [981, 270] on icon "times" at bounding box center [984, 274] width 6 height 8
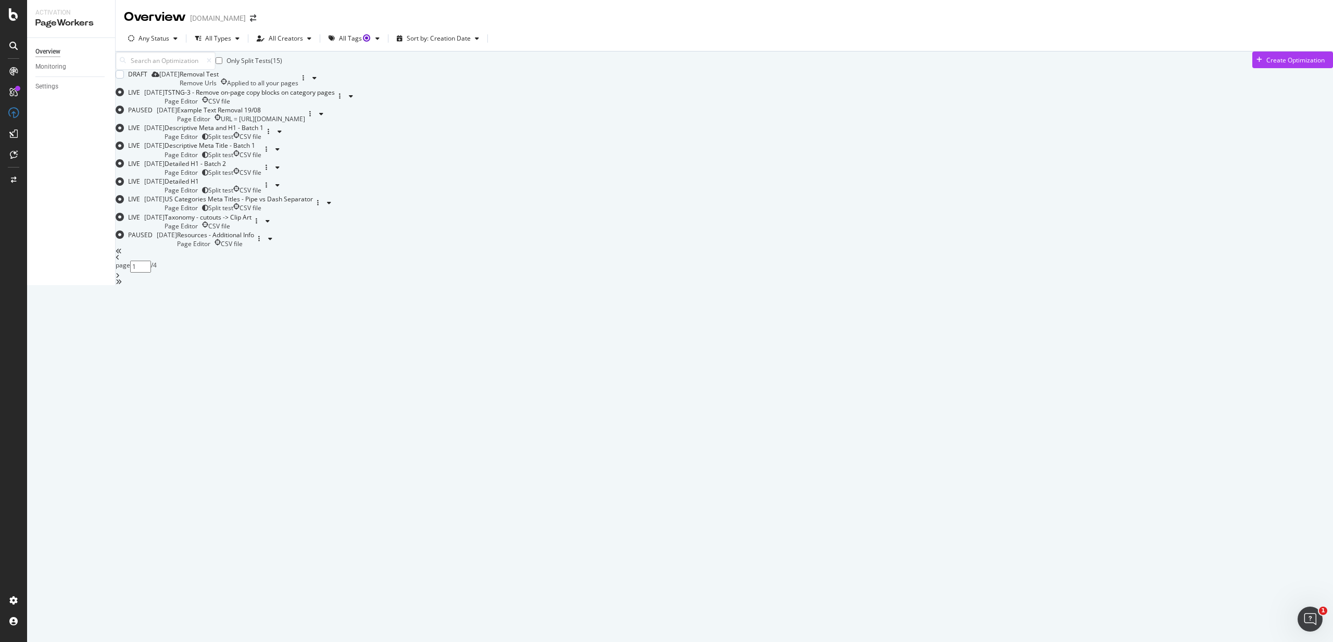
click at [298, 79] on div "Removal Test" at bounding box center [239, 74] width 119 height 9
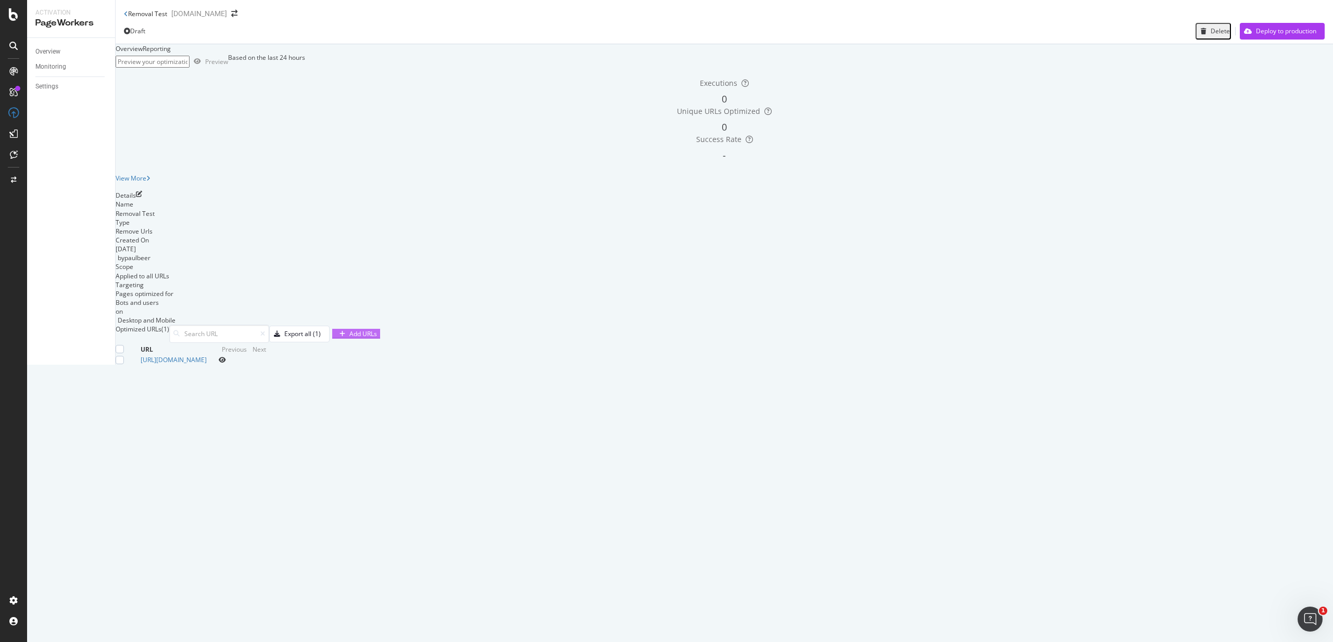
click at [377, 338] on div "Add URLs" at bounding box center [356, 333] width 42 height 9
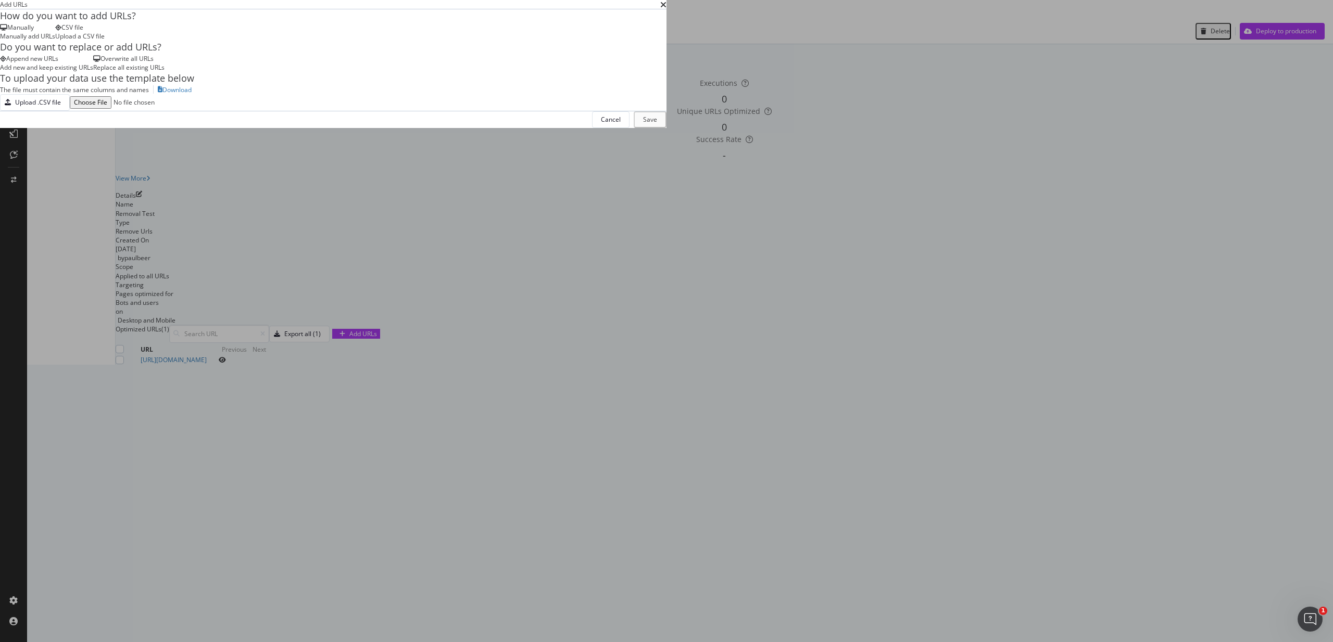
click at [55, 41] on div "Manually Manually add URLs" at bounding box center [27, 32] width 55 height 18
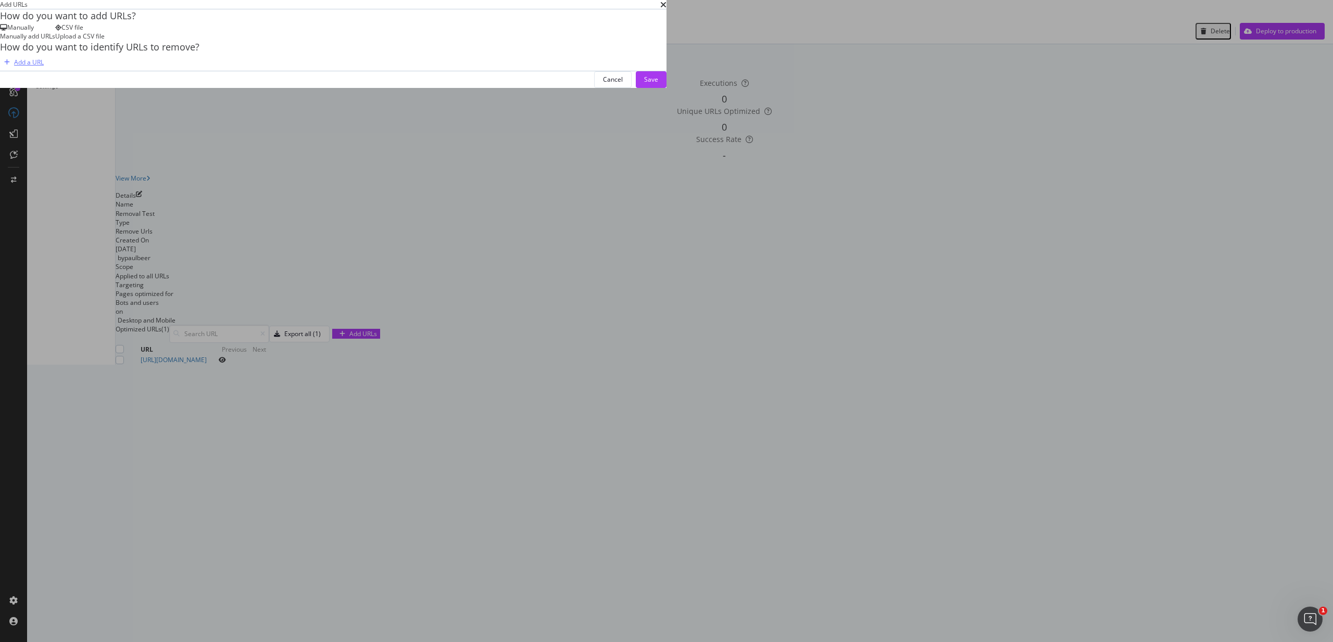
click at [44, 67] on div "Add a URL" at bounding box center [29, 62] width 30 height 9
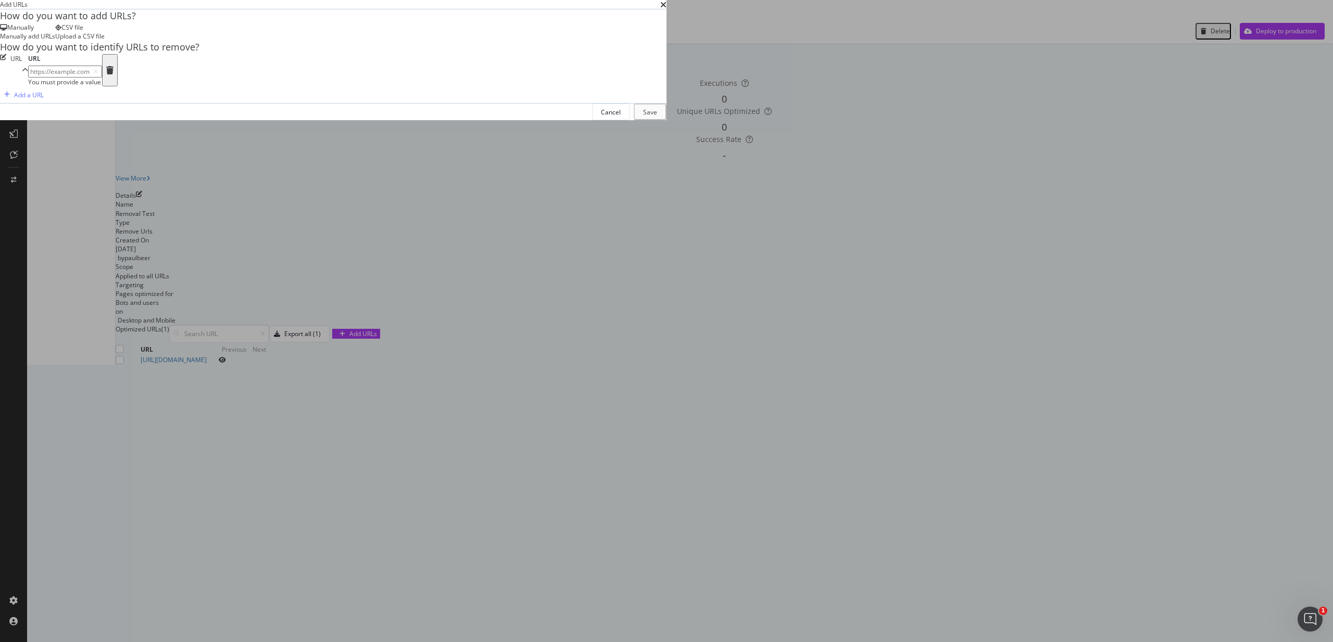
click at [102, 78] on input "modal" at bounding box center [65, 72] width 74 height 12
paste input "[URL][DOMAIN_NAME]"
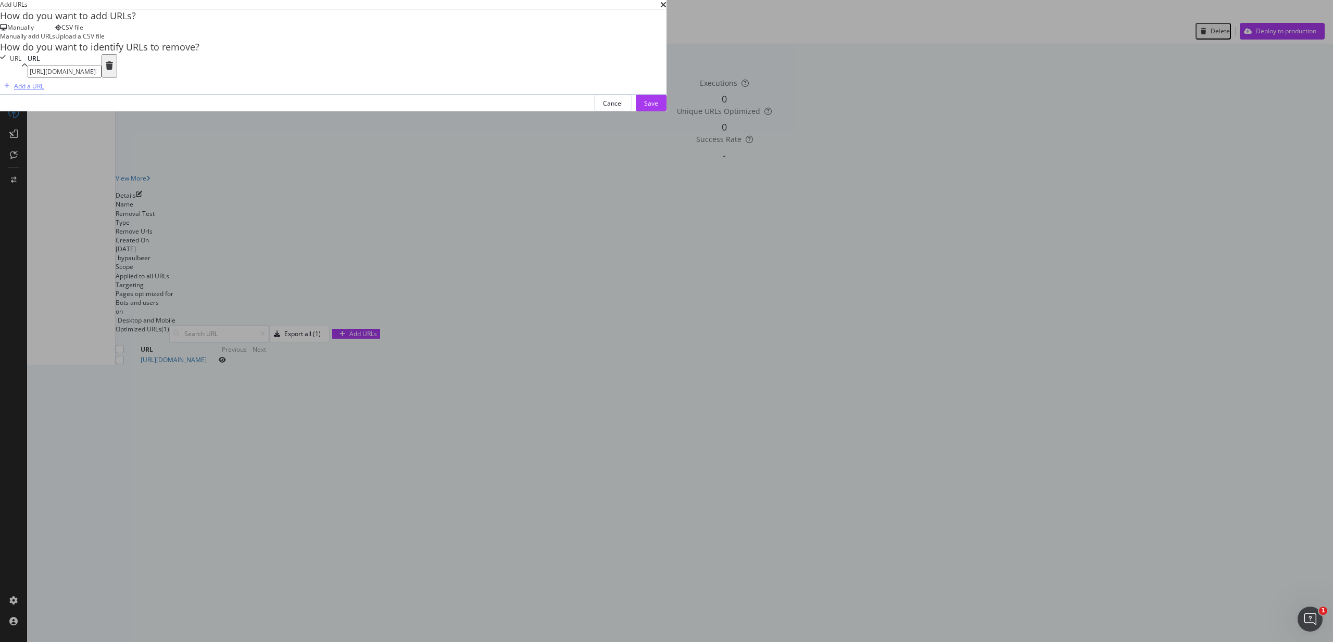
type input "[URL][DOMAIN_NAME]"
click at [44, 91] on div "Add a URL" at bounding box center [29, 86] width 30 height 9
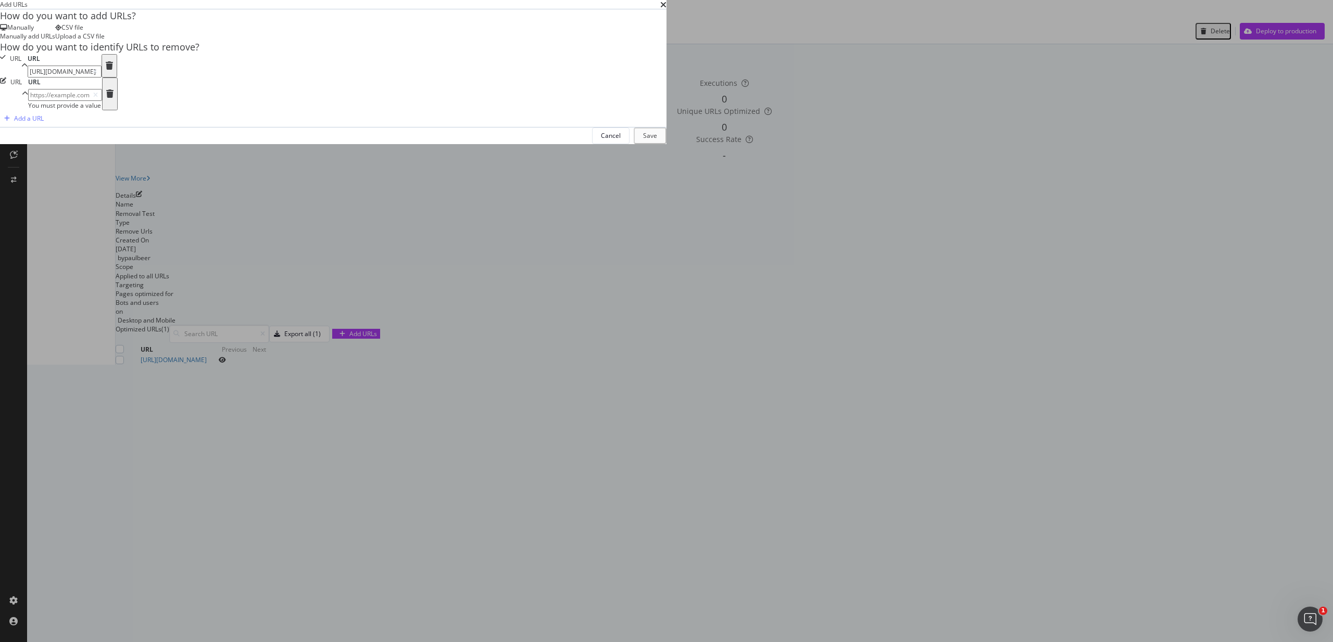
click at [113, 108] on div "modal" at bounding box center [109, 93] width 7 height 29
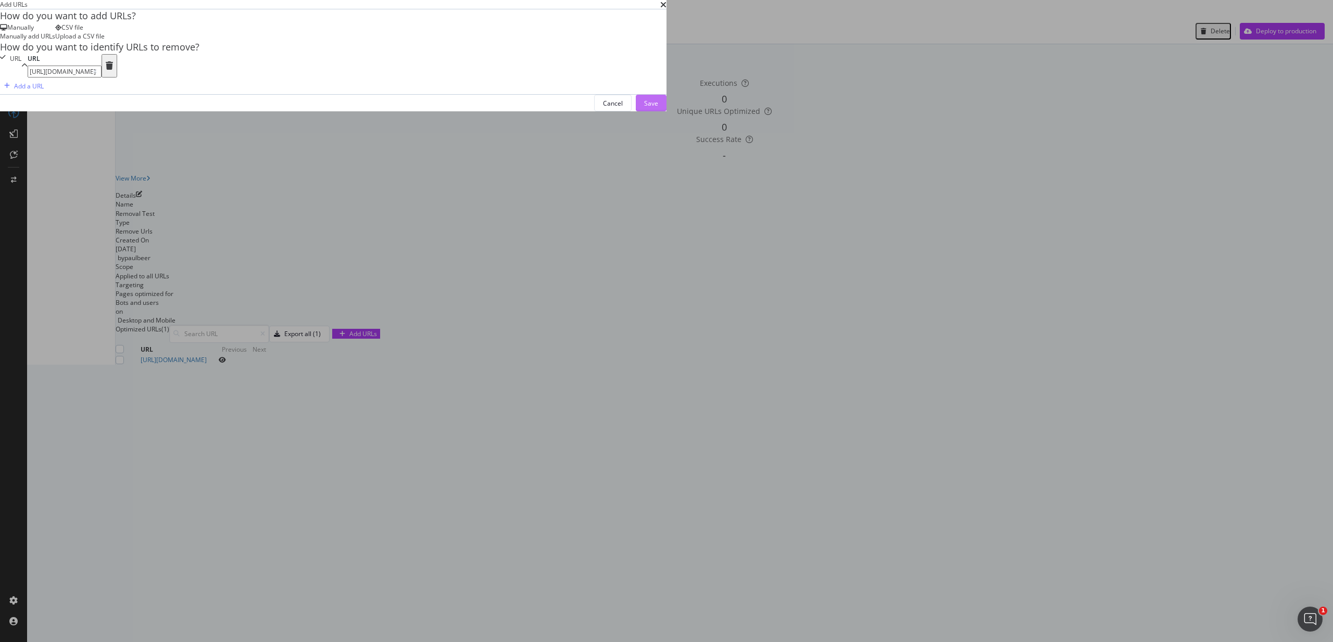
click at [658, 108] on div "Save" at bounding box center [651, 103] width 14 height 9
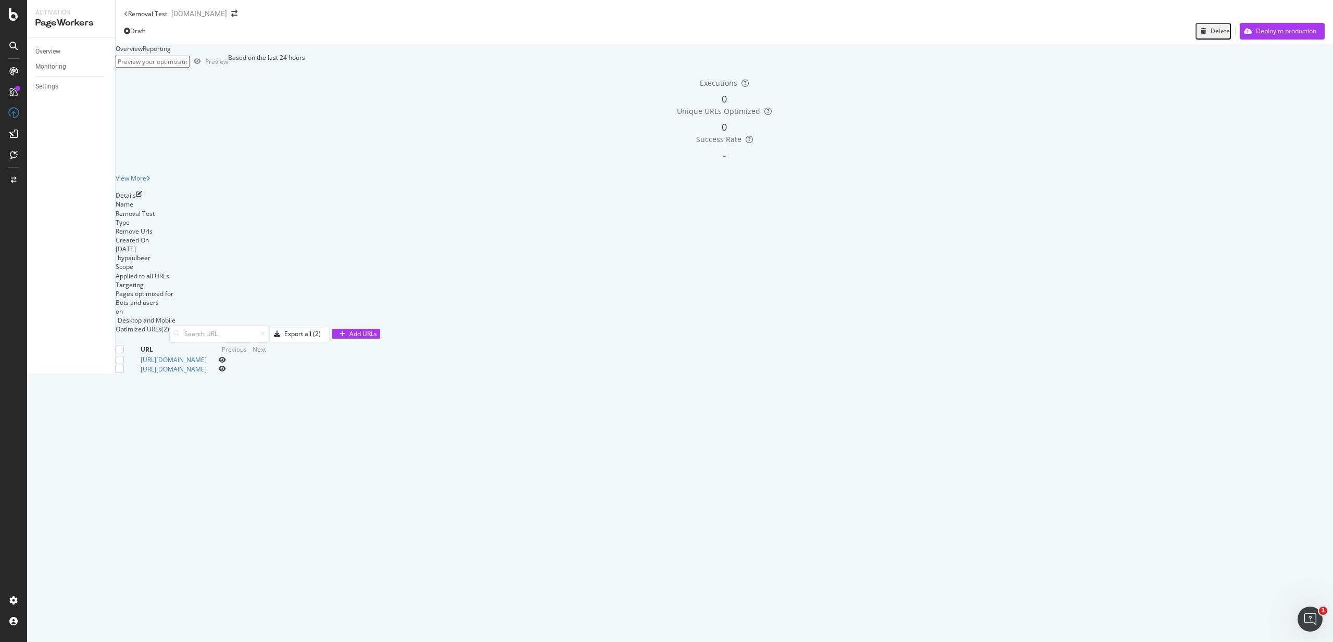
click at [226, 372] on icon "eye" at bounding box center [222, 369] width 7 height 6
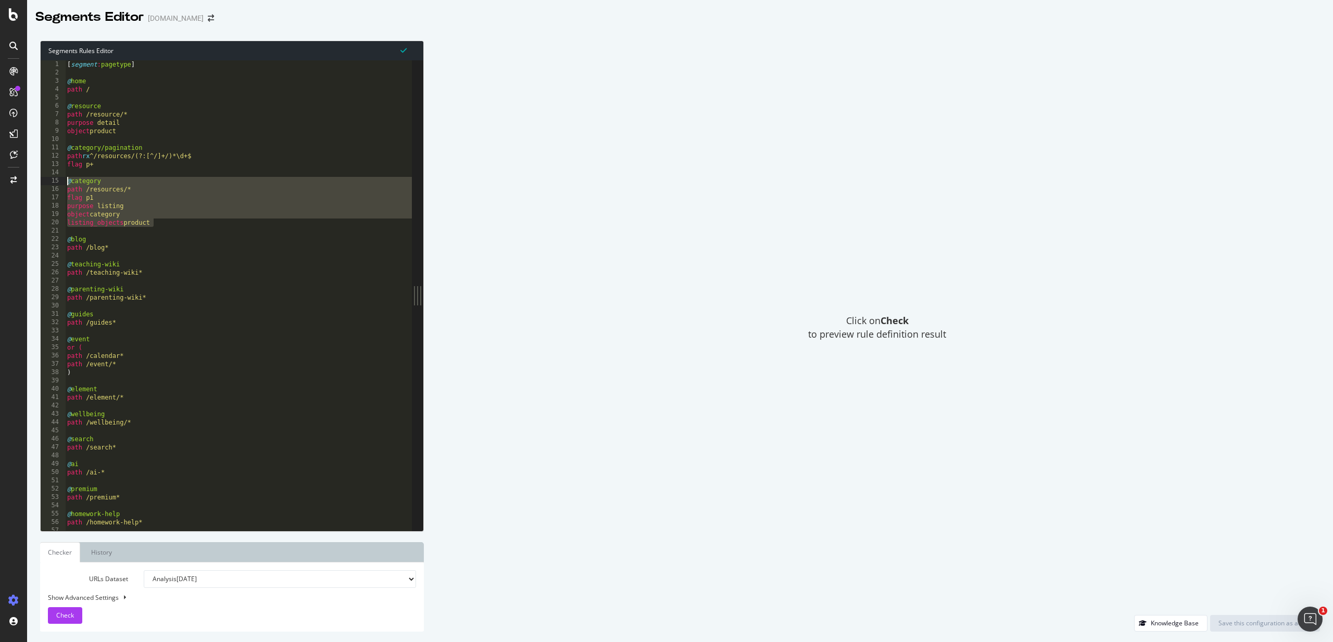
drag, startPoint x: 159, startPoint y: 223, endPoint x: 64, endPoint y: 184, distance: 102.9
click at [64, 184] on div "listing_objects product 1 2 3 4 5 6 7 8 9 10 11 12 13 14 15 16 17 18 19 20 21 2…" at bounding box center [226, 295] width 371 height 471
type textarea "@category path /resources/*"
click at [191, 228] on div "[ segment : pagetype ] @ home path / @ resource path /resource/* purpose detail…" at bounding box center [981, 303] width 1833 height 487
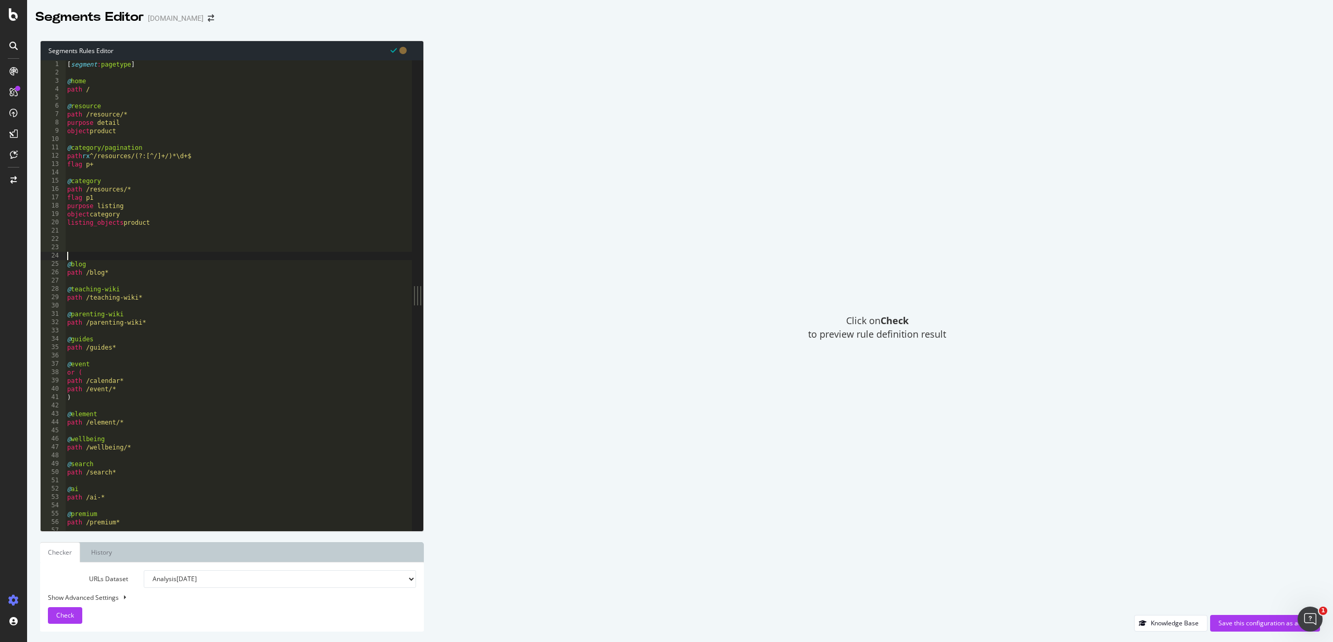
click at [167, 220] on div "[ segment : pagetype ] @ home path / @ resource path /resource/* purpose detail…" at bounding box center [981, 303] width 1833 height 487
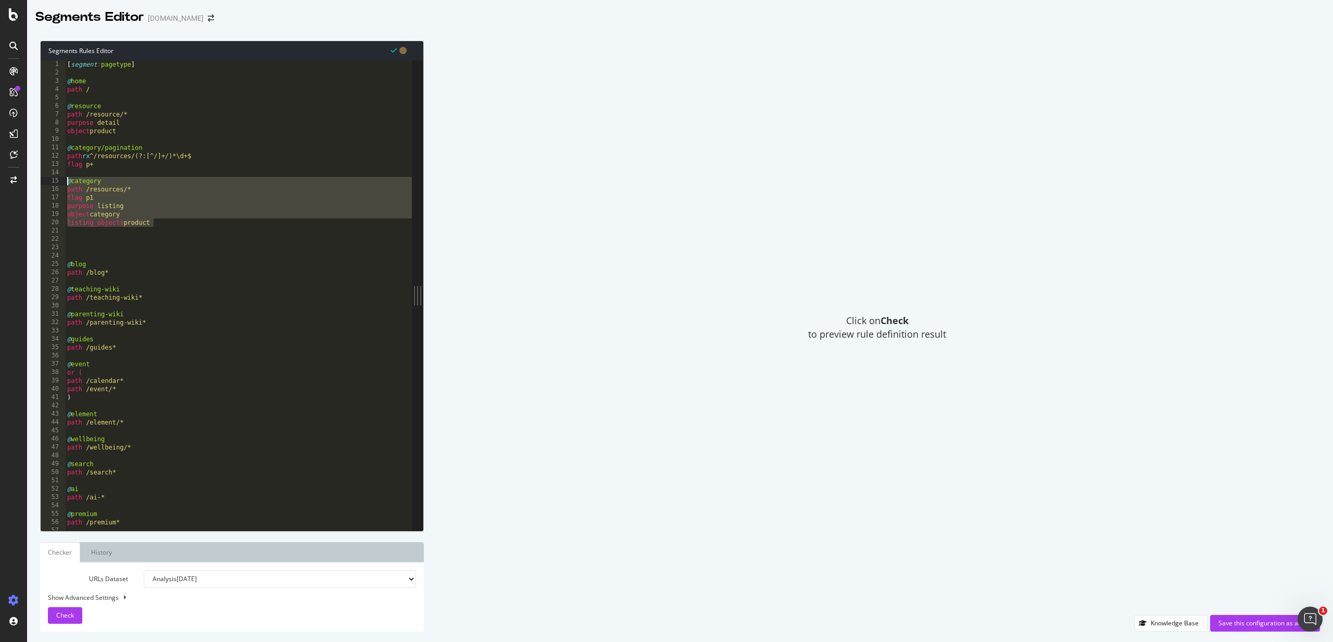
drag, startPoint x: 167, startPoint y: 220, endPoint x: 66, endPoint y: 179, distance: 109.3
click at [66, 179] on div "[ segment : pagetype ] @ home path / @ resource path /resource/* purpose detail…" at bounding box center [981, 303] width 1833 height 487
type textarea "@category path /resources/*"
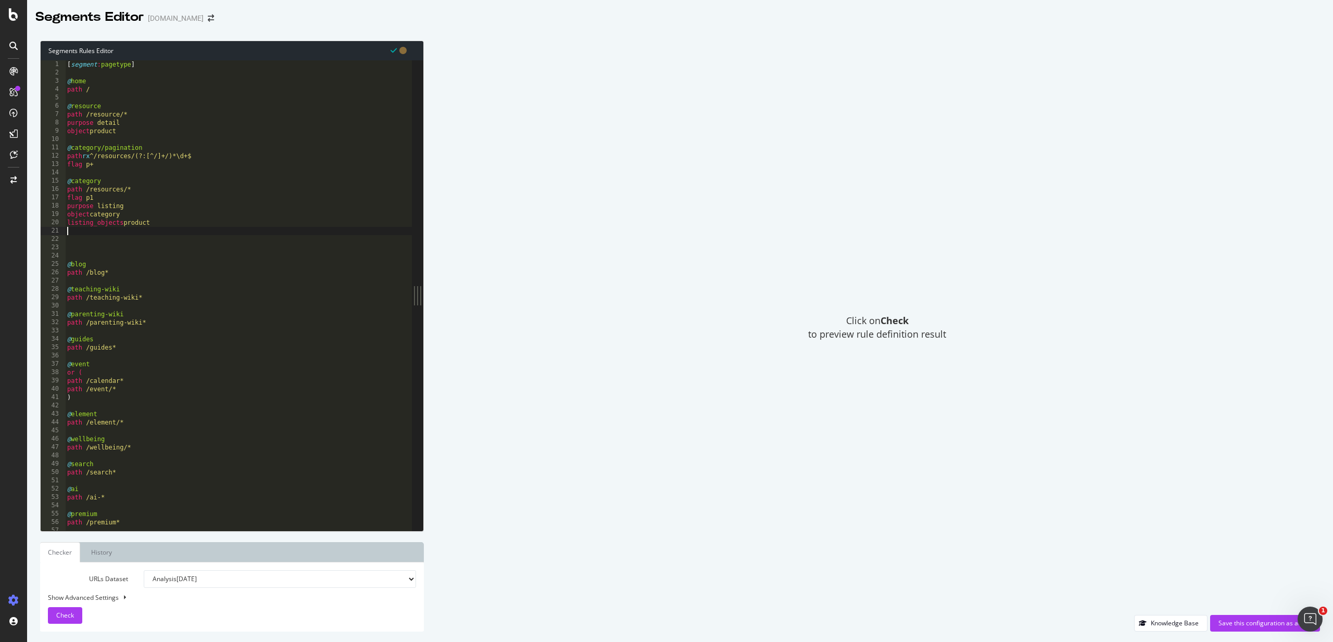
click at [79, 234] on div "[ segment : pagetype ] @ home path / @ resource path /resource/* purpose detail…" at bounding box center [981, 303] width 1833 height 487
paste textarea "listing_objects product"
click at [121, 246] on div "[ segment : pagetype ] @ home path / @ resource path /resource/* purpose detail…" at bounding box center [981, 303] width 1833 height 487
click at [124, 248] on div "[ segment : pagetype ] @ home path / @ resource path /resource/* purpose detail…" at bounding box center [981, 303] width 1833 height 487
type textarea "path /re/*"
